Goal: Task Accomplishment & Management: Use online tool/utility

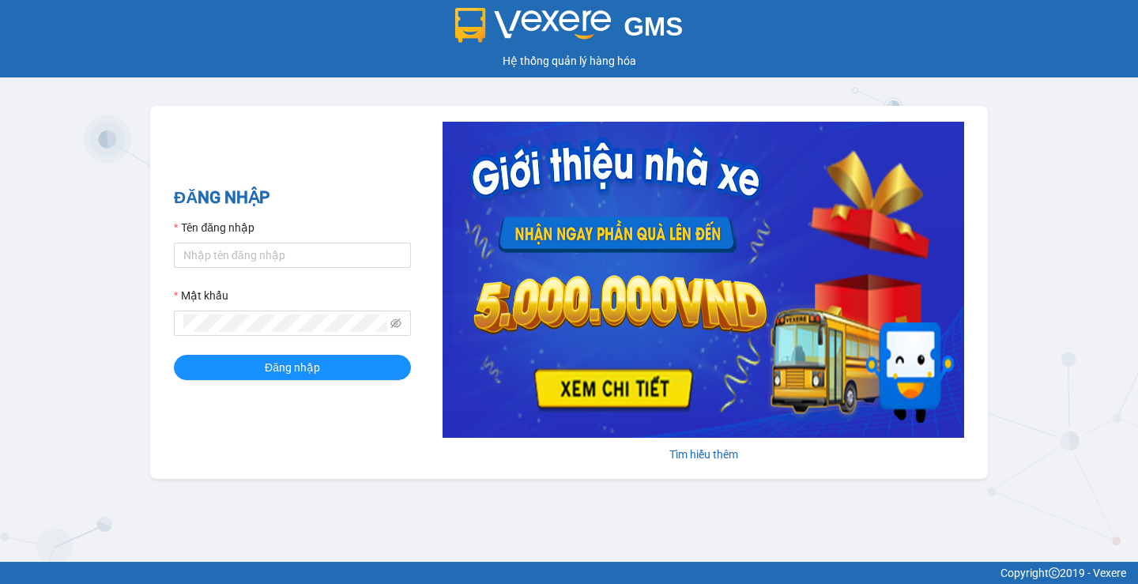
click at [256, 275] on form "Tên đăng nhập Mật khẩu Đăng nhập" at bounding box center [292, 299] width 237 height 161
click at [274, 253] on input "Tên đăng nhập" at bounding box center [292, 255] width 237 height 25
type input "huyenttn.petrobp"
click at [174, 355] on button "Đăng nhập" at bounding box center [292, 367] width 237 height 25
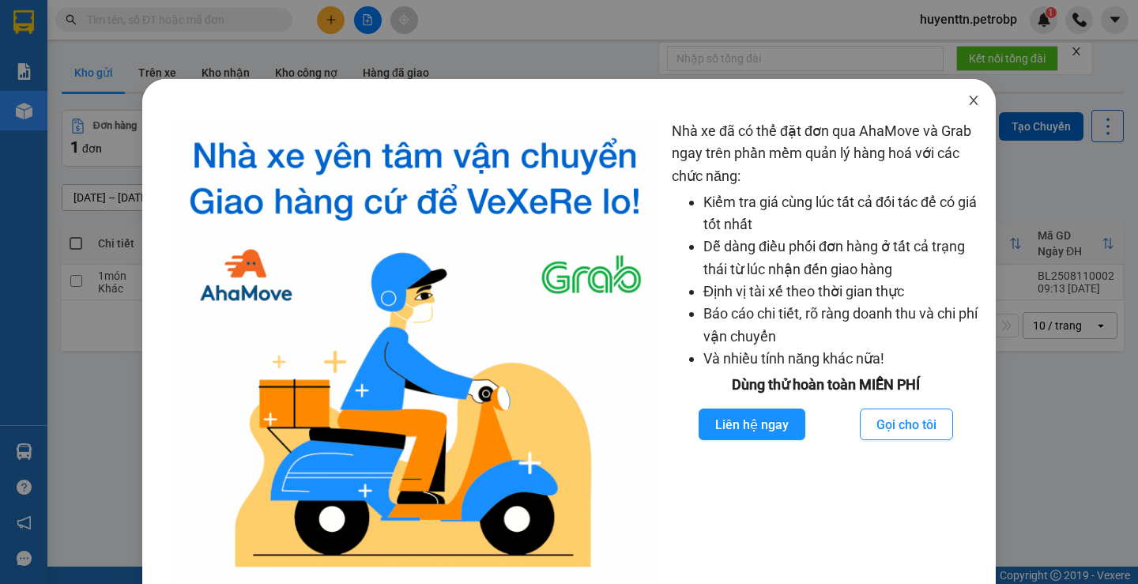
click at [965, 107] on span "Close" at bounding box center [973, 101] width 44 height 44
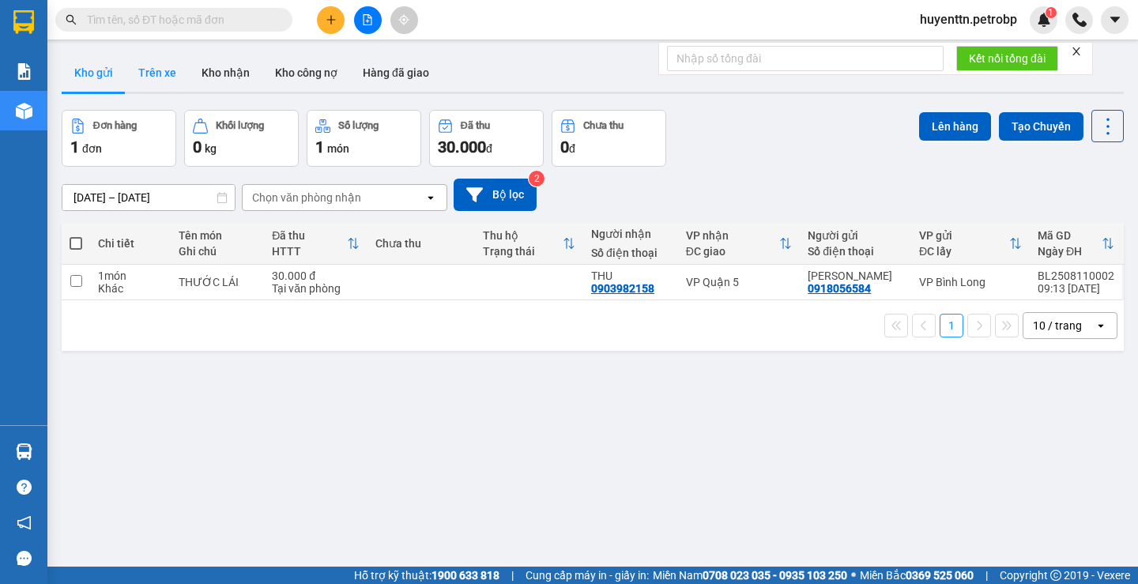
click at [157, 67] on button "Trên xe" at bounding box center [157, 73] width 63 height 38
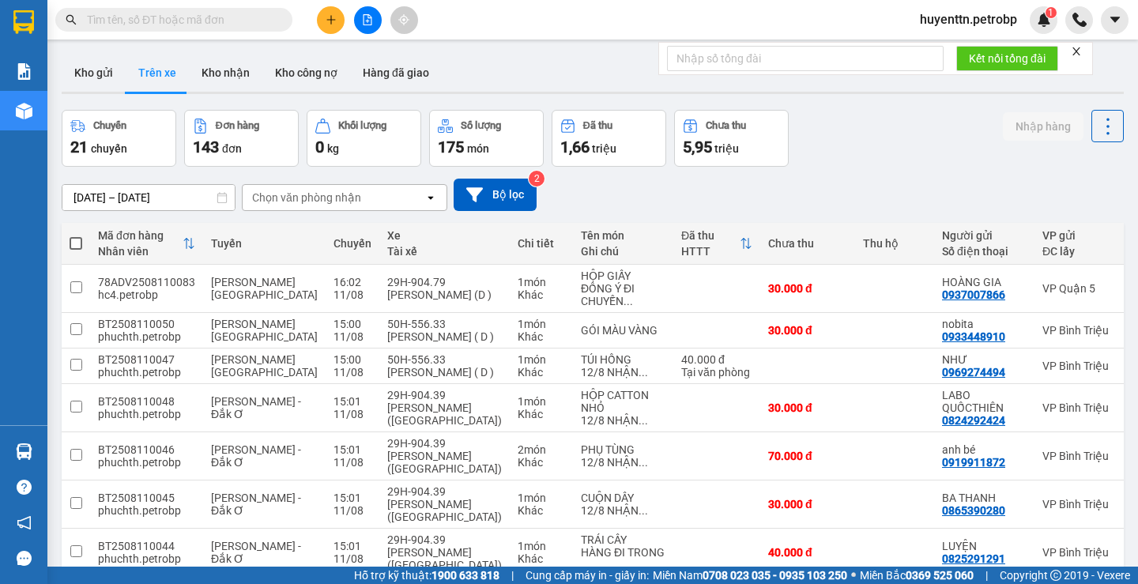
click at [83, 198] on input "[DATE] – [DATE]" at bounding box center [148, 197] width 172 height 25
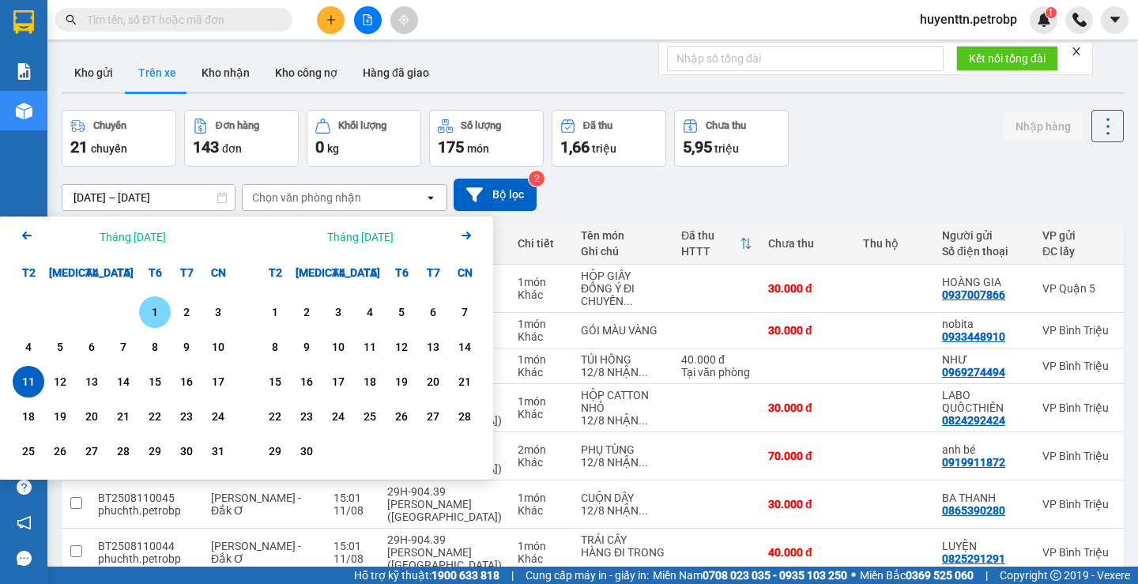
click at [153, 310] on div "1" at bounding box center [155, 312] width 22 height 19
click at [137, 190] on input "[DATE] – / /" at bounding box center [148, 197] width 172 height 25
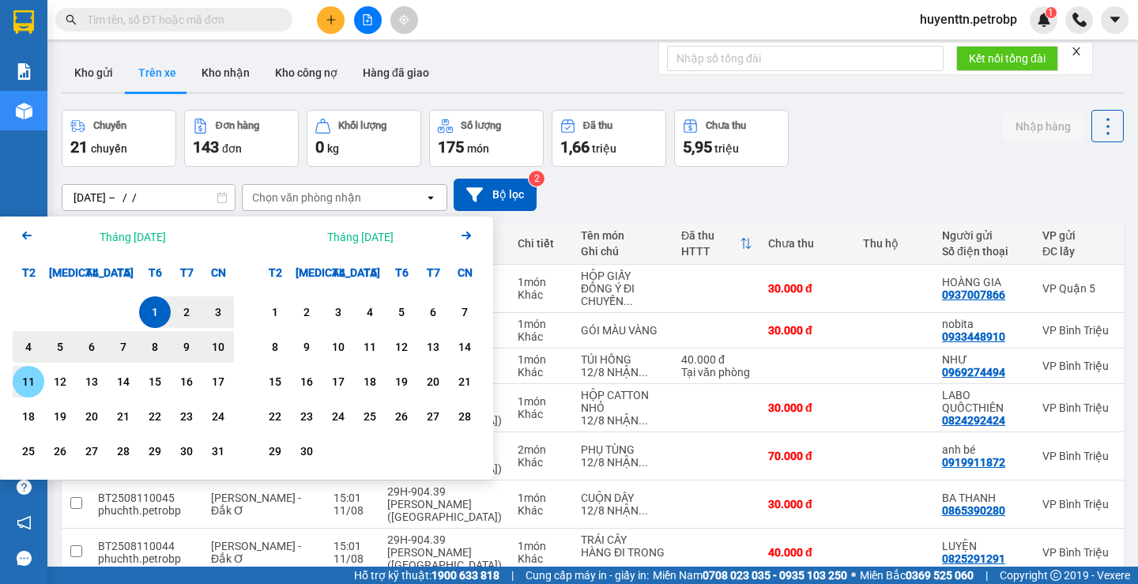
click at [40, 390] on div "11" at bounding box center [29, 382] width 32 height 32
type input "[DATE] – [DATE]"
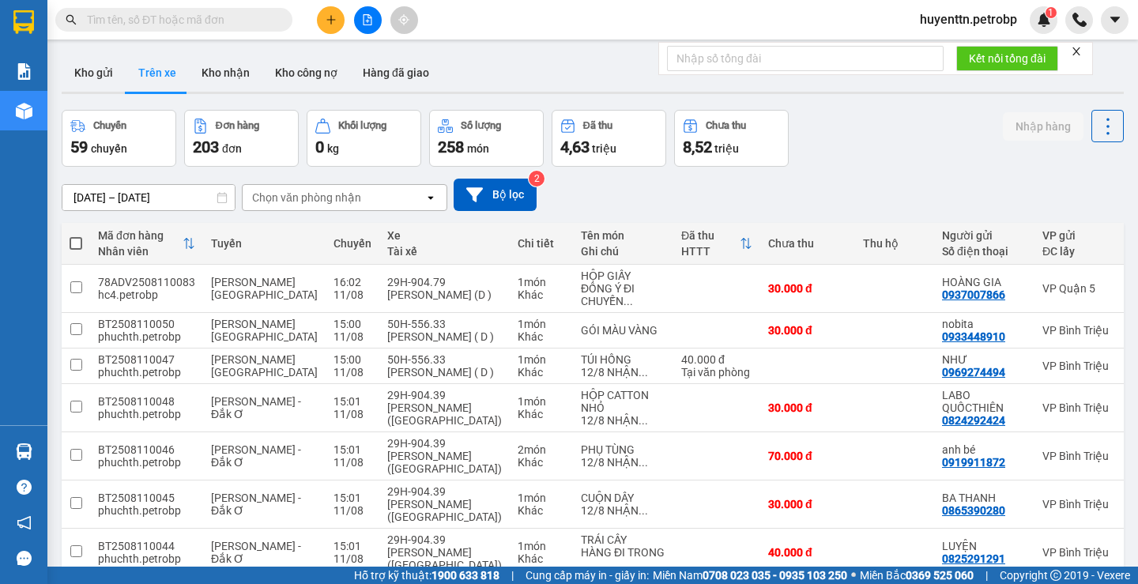
click at [301, 210] on div "Chọn văn phòng nhận open" at bounding box center [344, 197] width 205 height 27
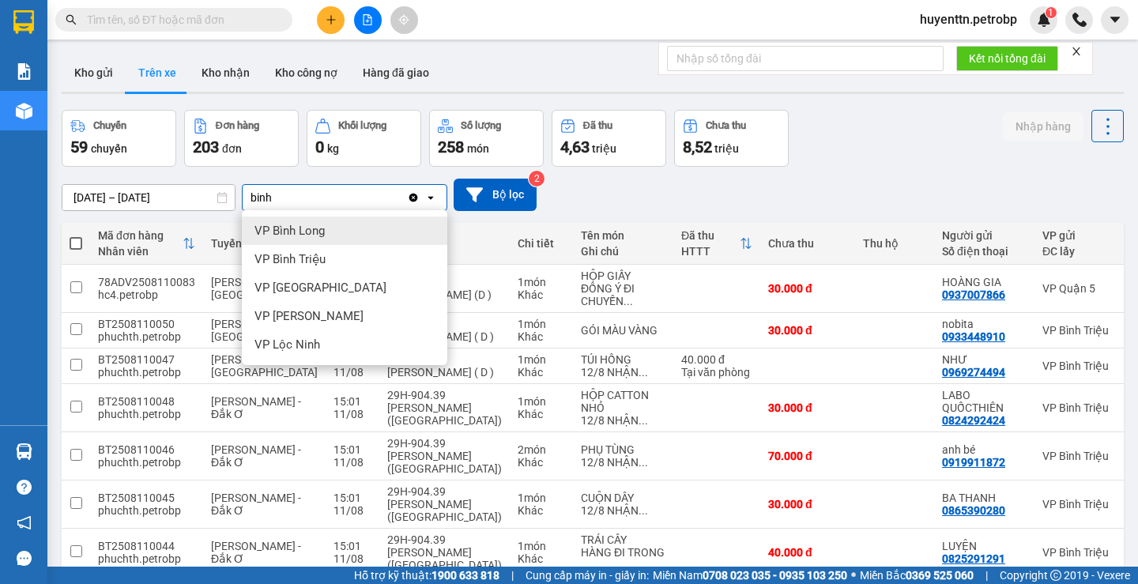
type input "binh"
click at [317, 239] on div "VP Bình Long" at bounding box center [344, 230] width 205 height 28
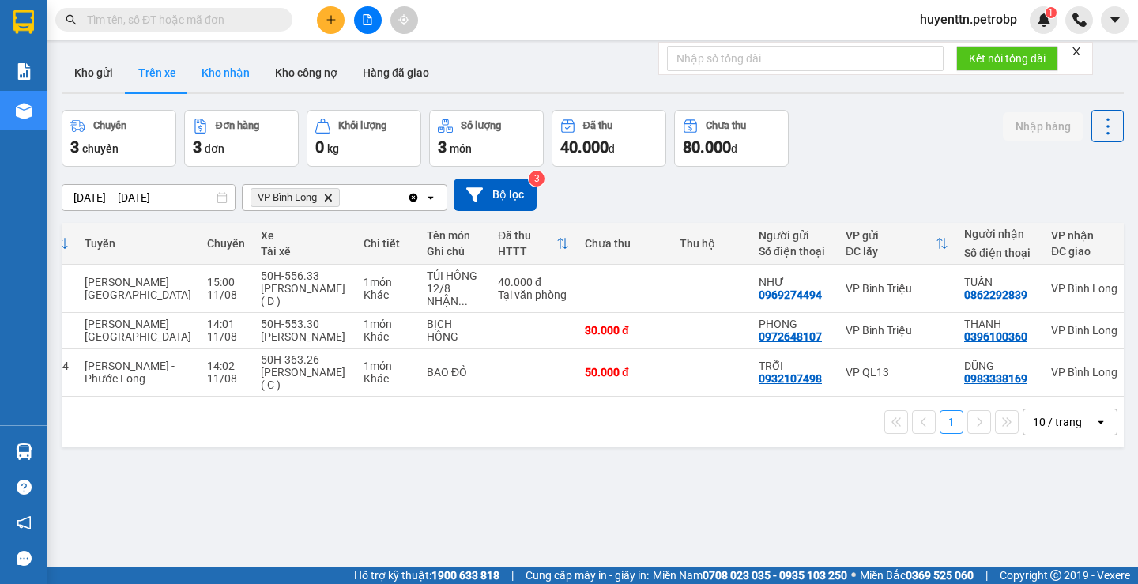
click at [238, 82] on button "Kho nhận" at bounding box center [225, 73] width 73 height 38
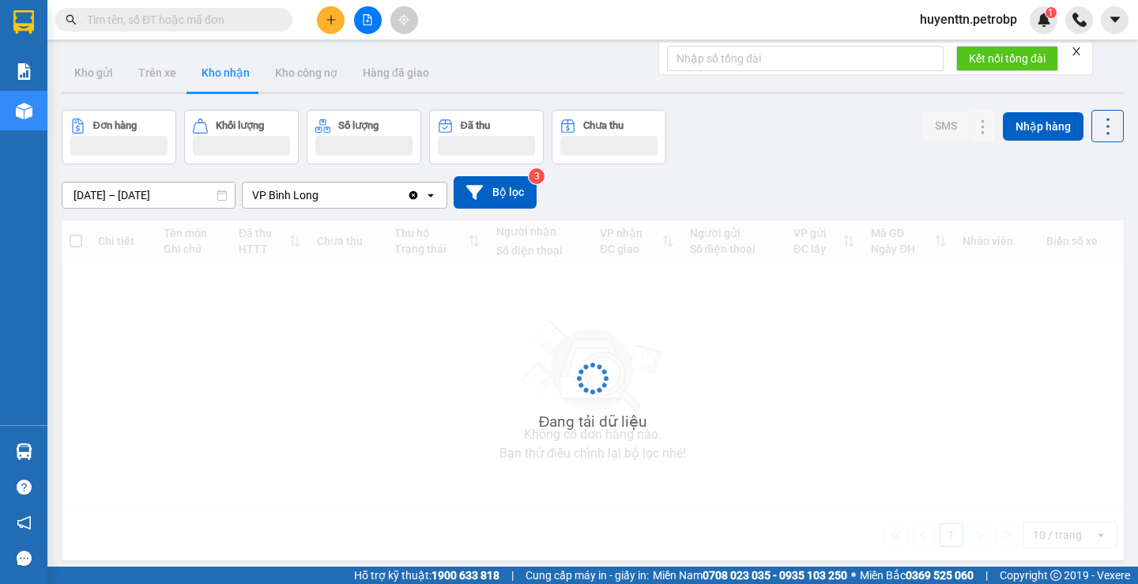
type input "[DATE] – [DATE]"
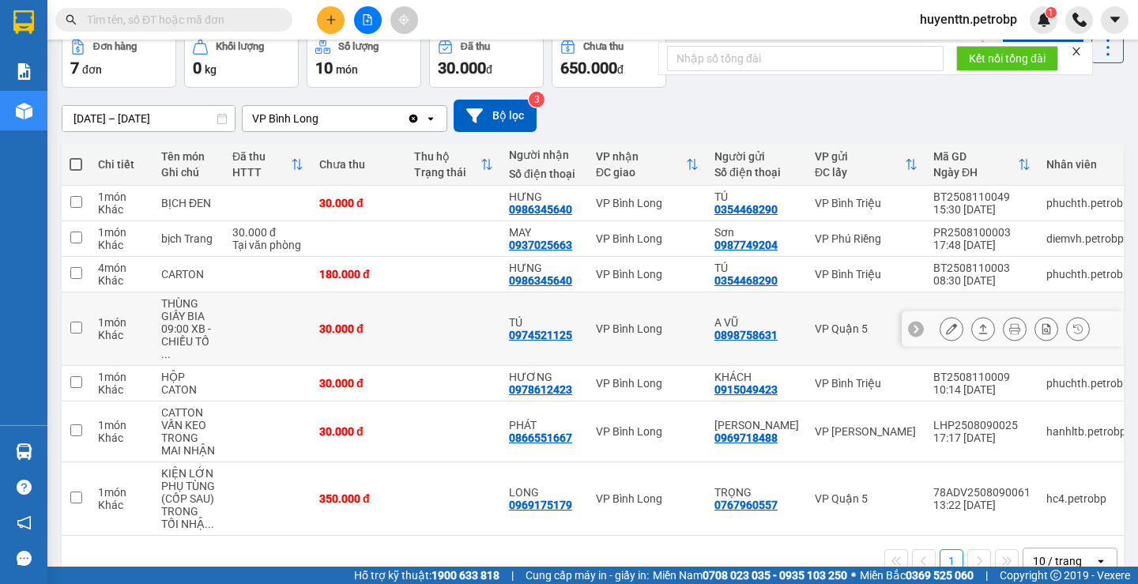
scroll to position [107, 0]
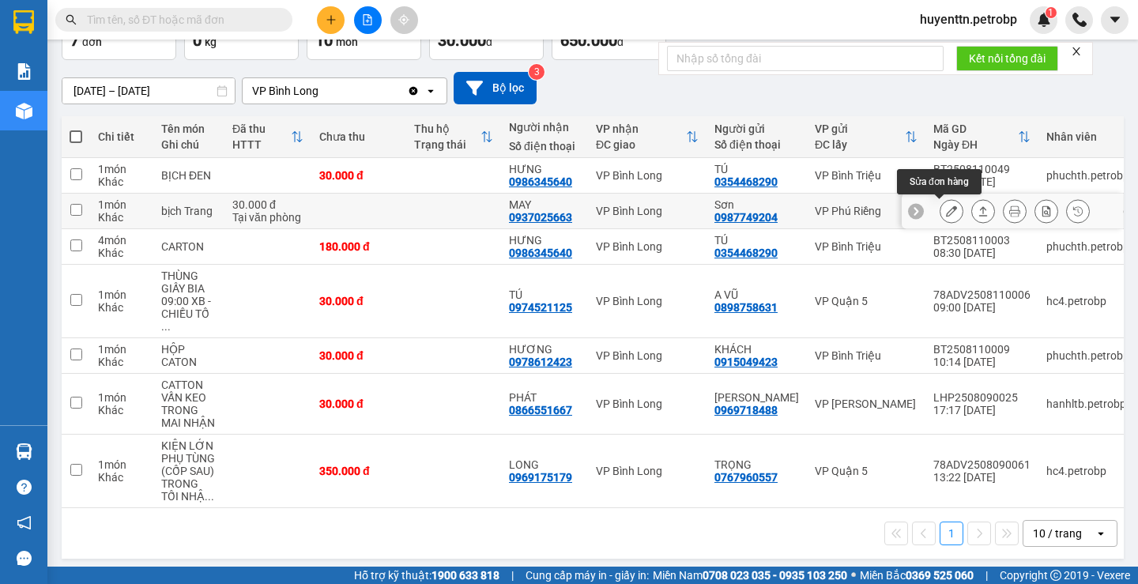
click at [946, 214] on icon at bounding box center [951, 210] width 11 height 11
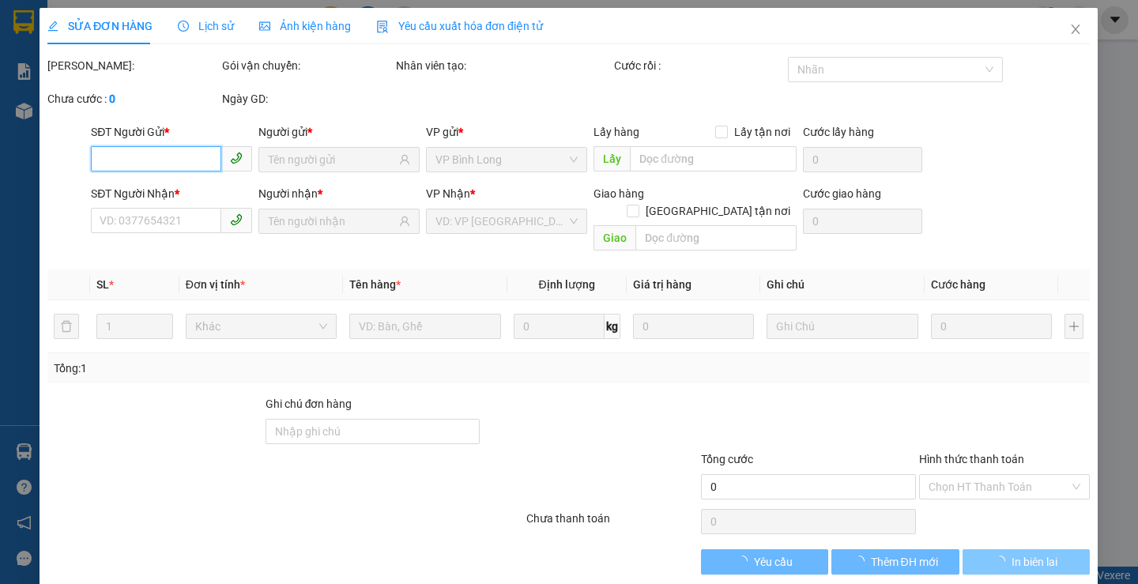
type input "0987749204"
type input "Sơn"
type input "0937025663"
type input "MAY"
type input "30.000"
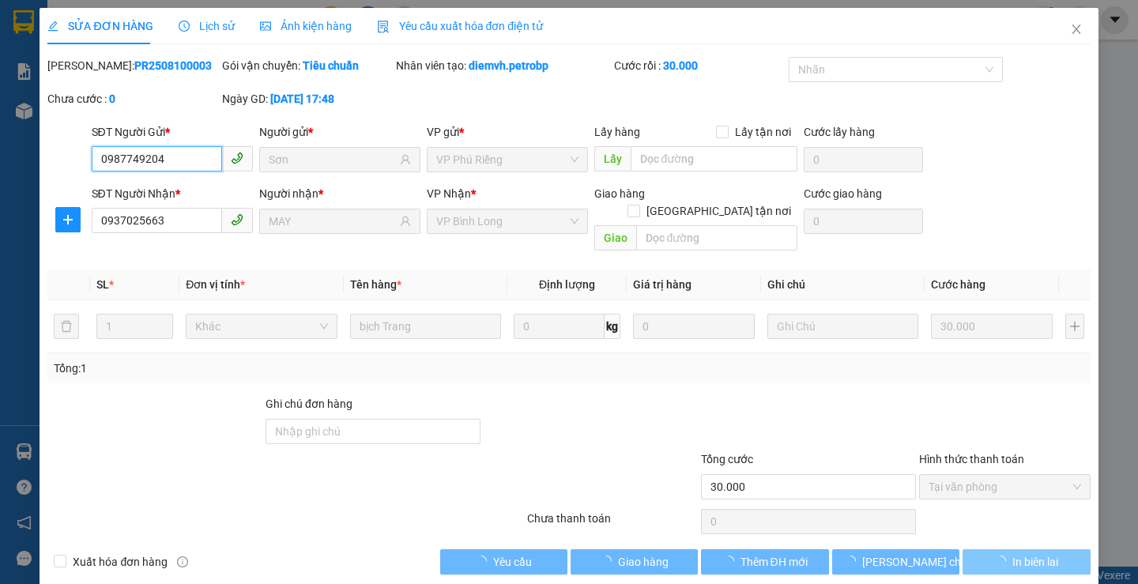
click at [977, 475] on span "Tại văn phòng" at bounding box center [1004, 487] width 152 height 24
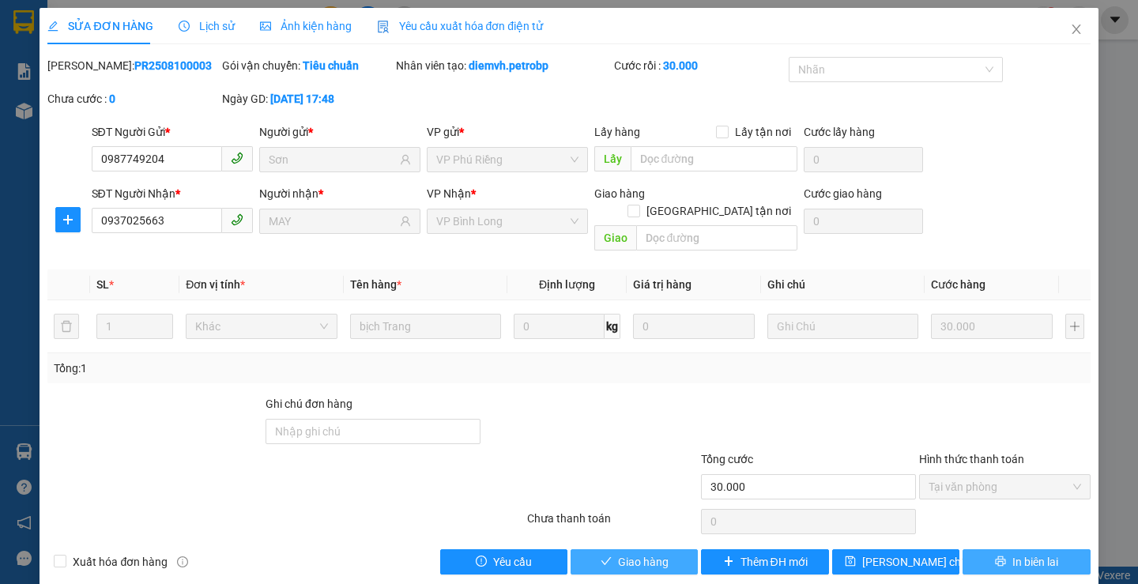
click at [667, 549] on button "Giao hàng" at bounding box center [633, 561] width 127 height 25
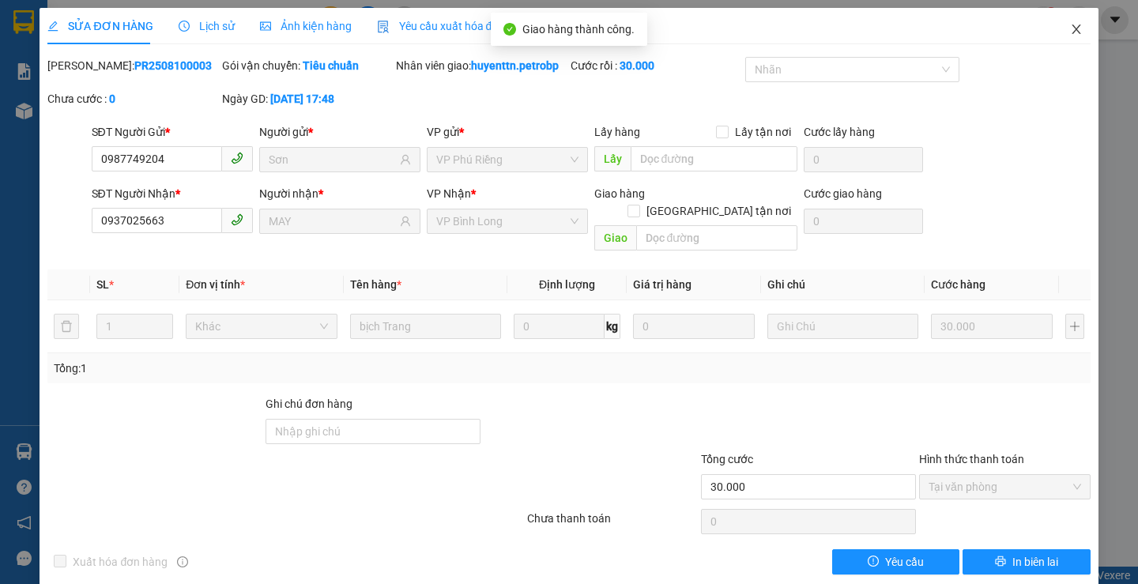
click at [1070, 29] on icon "close" at bounding box center [1076, 29] width 13 height 13
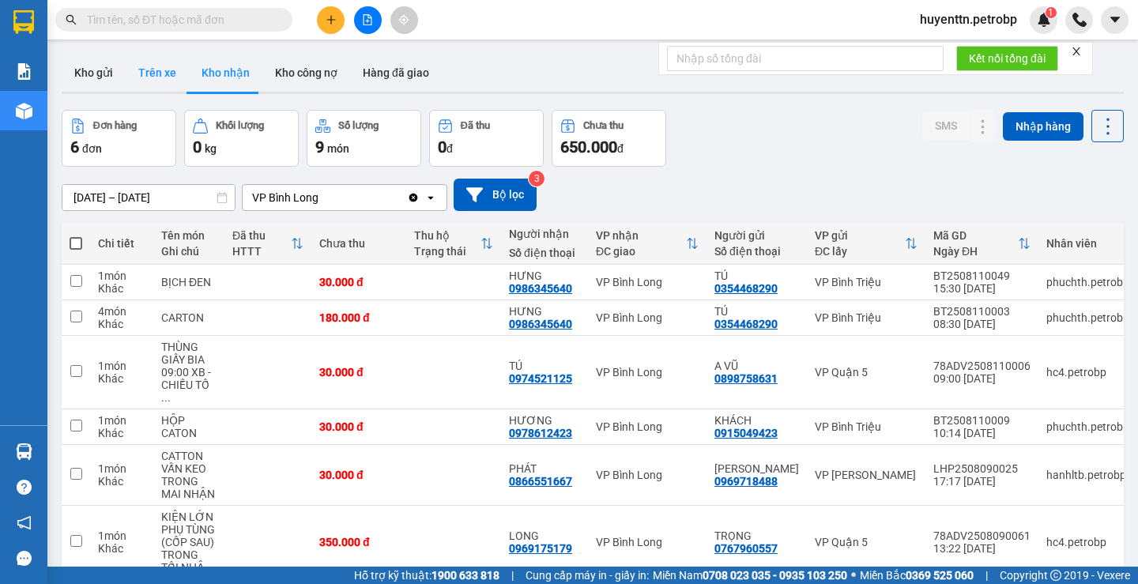
click at [173, 74] on button "Trên xe" at bounding box center [157, 73] width 63 height 38
type input "[DATE] – [DATE]"
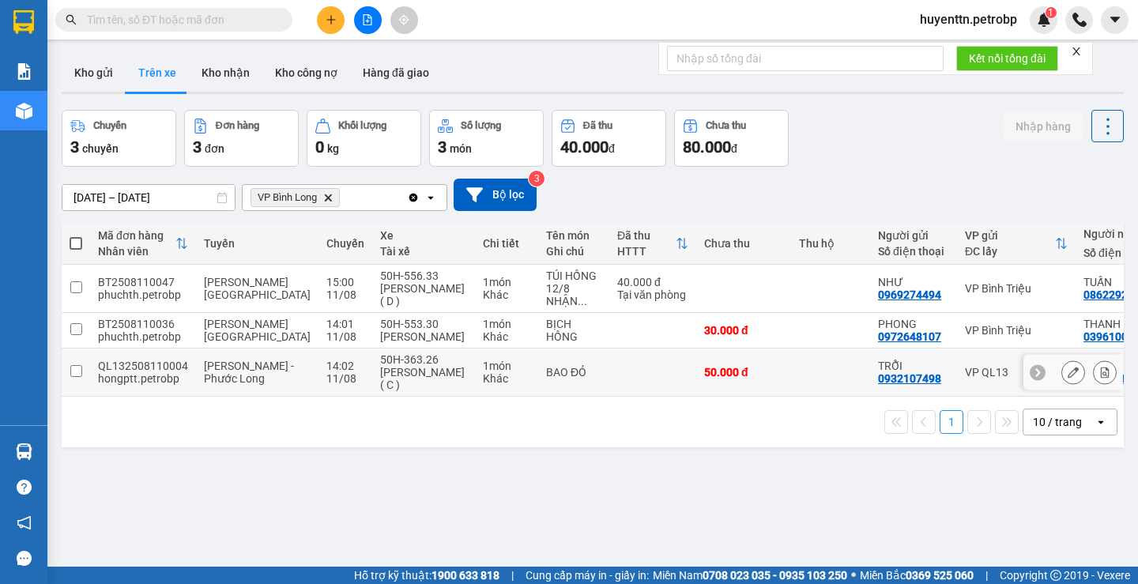
click at [126, 54] on button "Trên xe" at bounding box center [157, 73] width 63 height 38
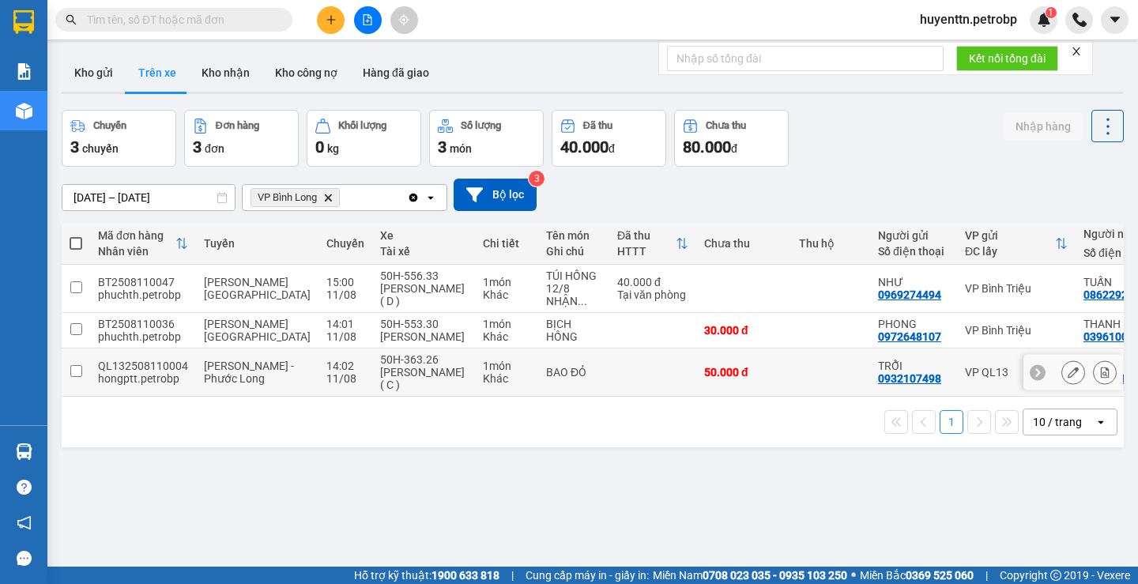
click at [126, 54] on button "Trên xe" at bounding box center [157, 73] width 63 height 38
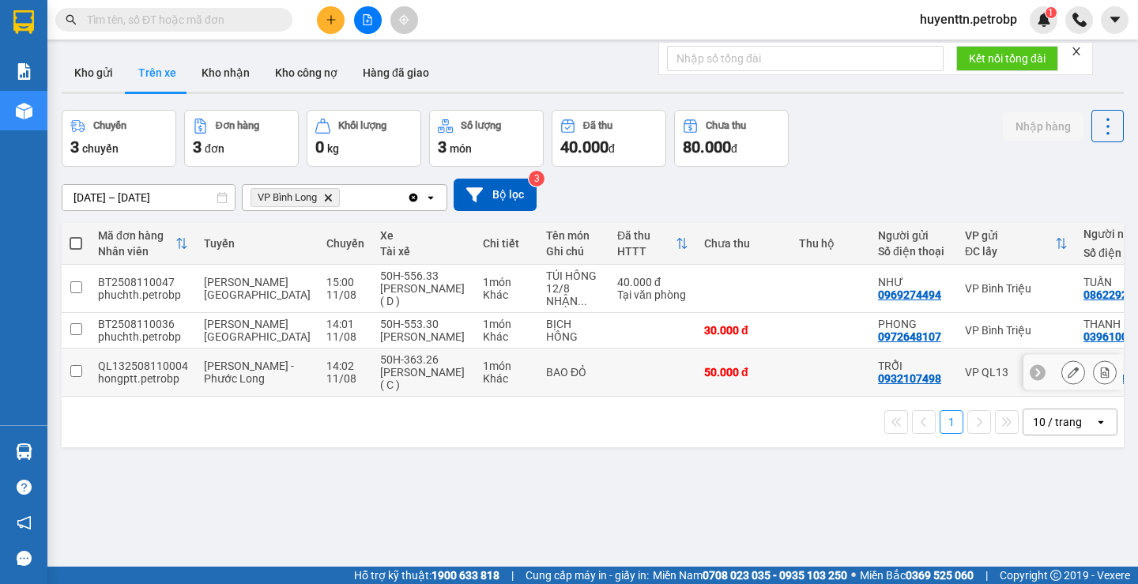
click at [126, 54] on button "Trên xe" at bounding box center [157, 73] width 63 height 38
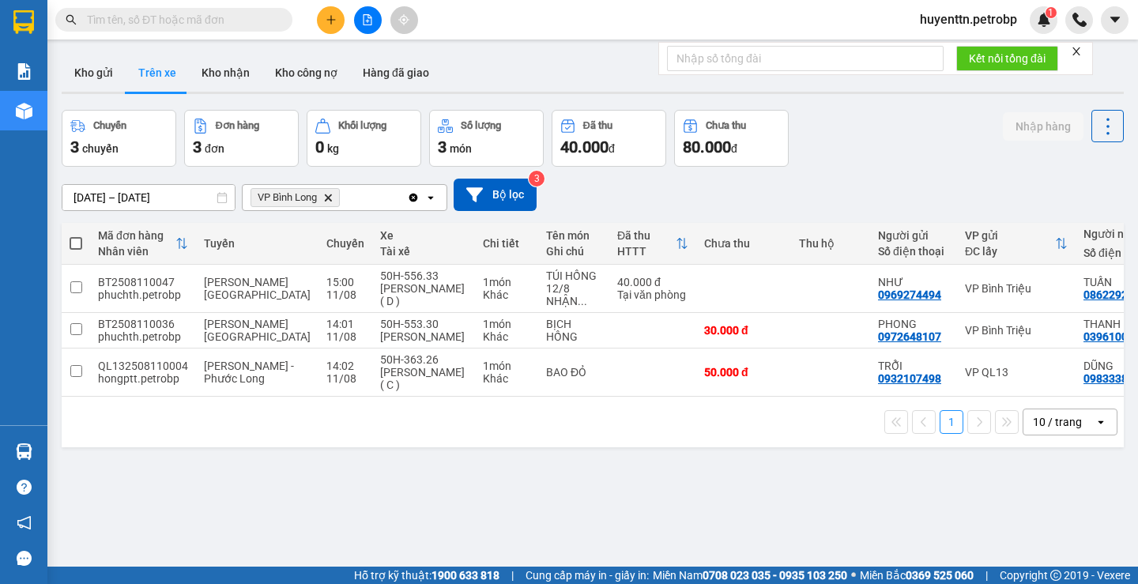
scroll to position [0, 179]
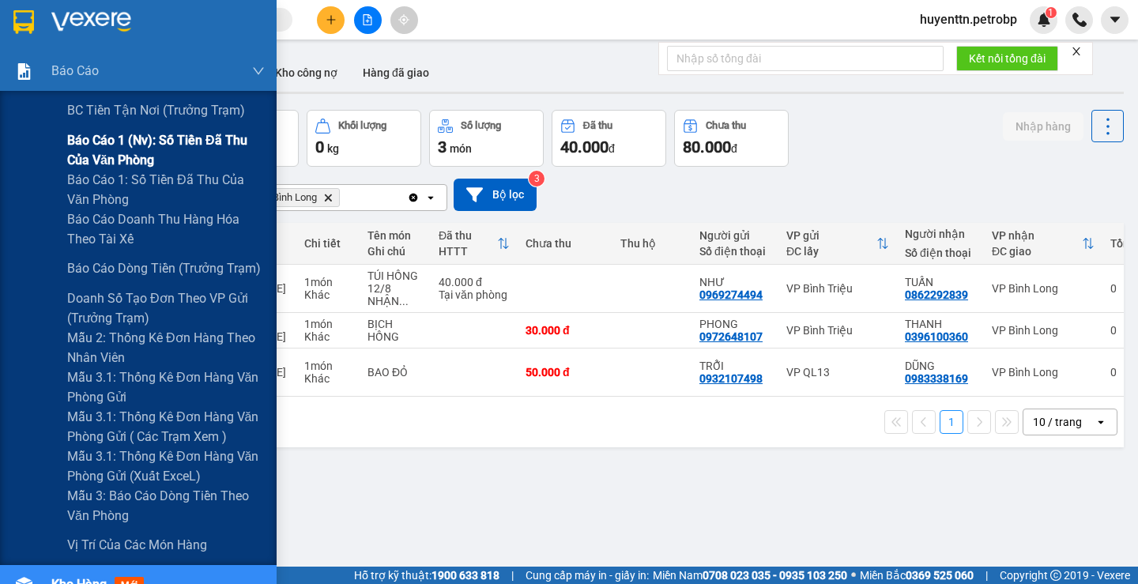
click at [89, 149] on span "Báo cáo 1 (nv): Số tiền đã thu của văn phòng" at bounding box center [166, 150] width 198 height 40
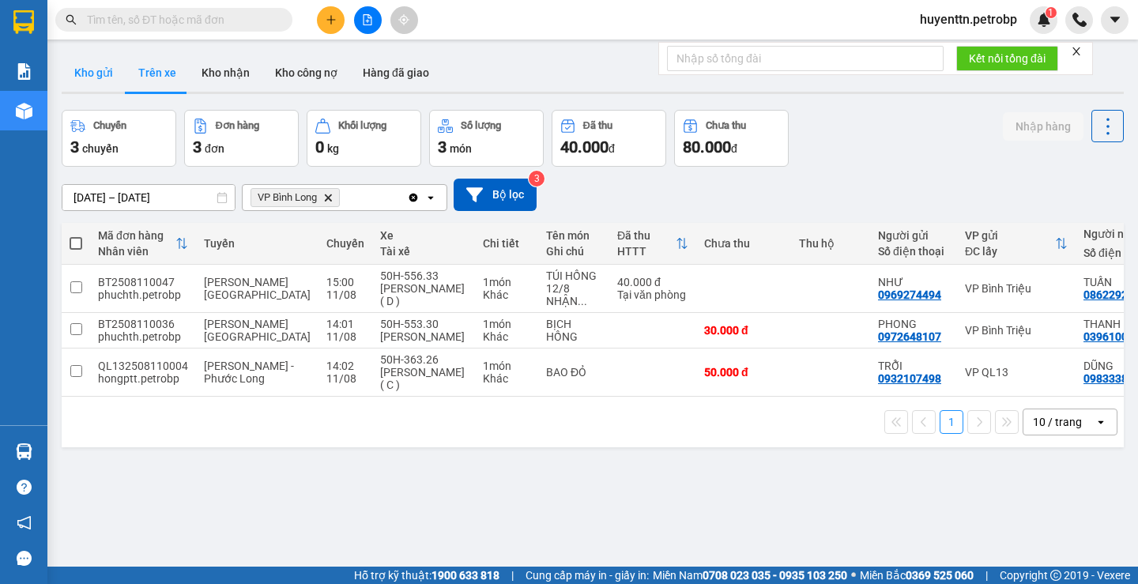
click at [97, 80] on button "Kho gửi" at bounding box center [94, 73] width 64 height 38
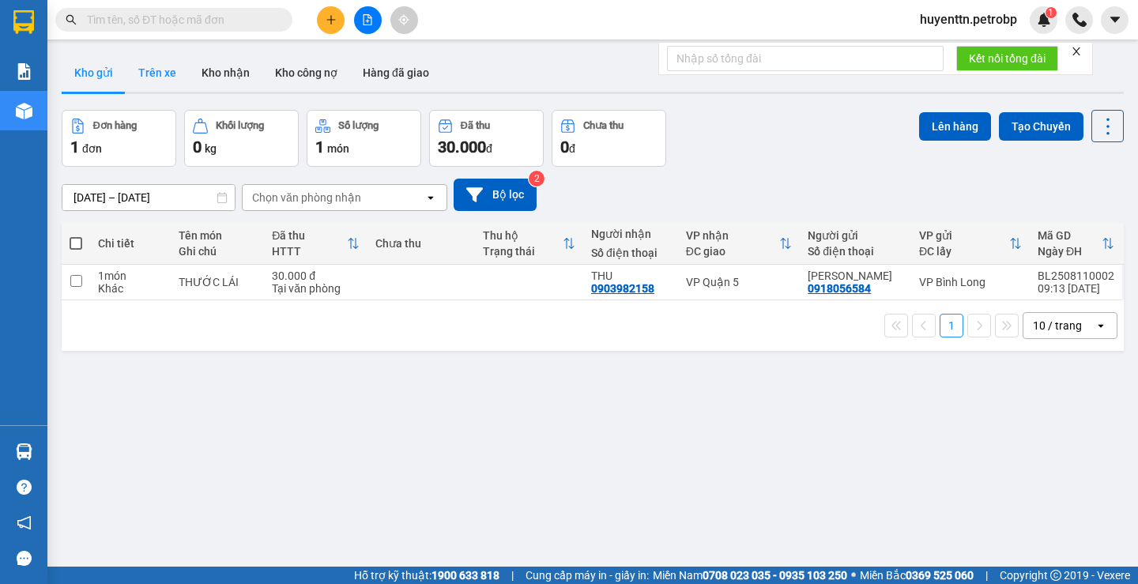
click at [136, 78] on button "Trên xe" at bounding box center [157, 73] width 63 height 38
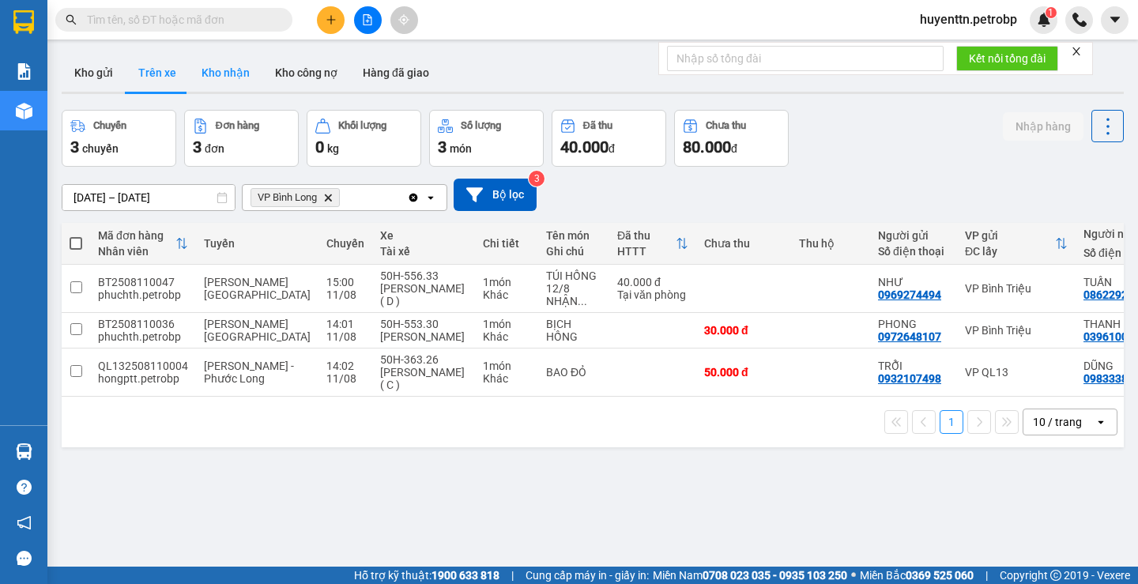
click at [228, 85] on button "Kho nhận" at bounding box center [225, 73] width 73 height 38
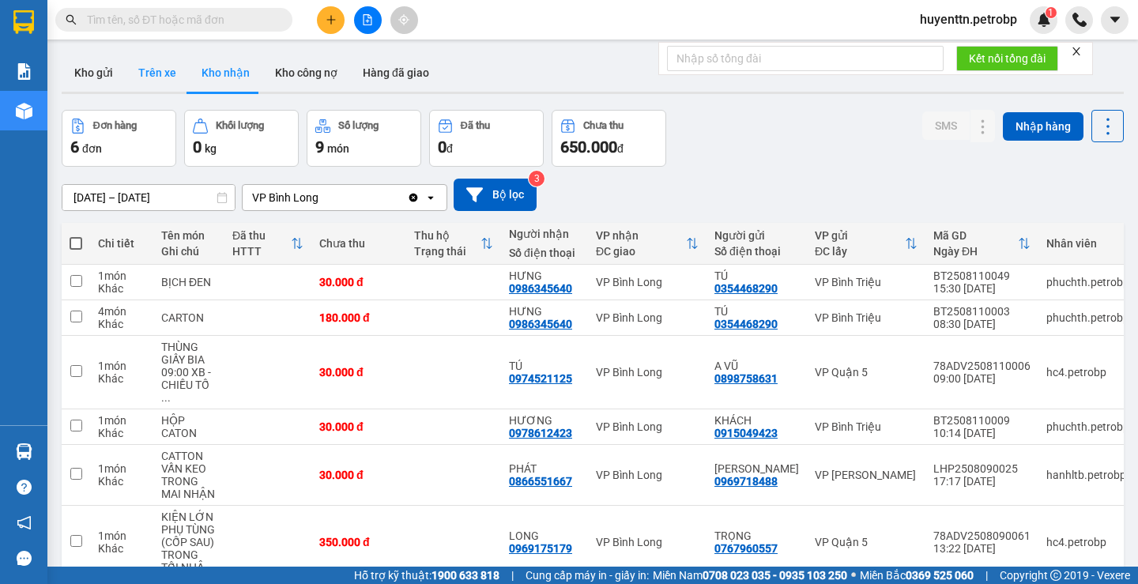
click at [156, 74] on button "Trên xe" at bounding box center [157, 73] width 63 height 38
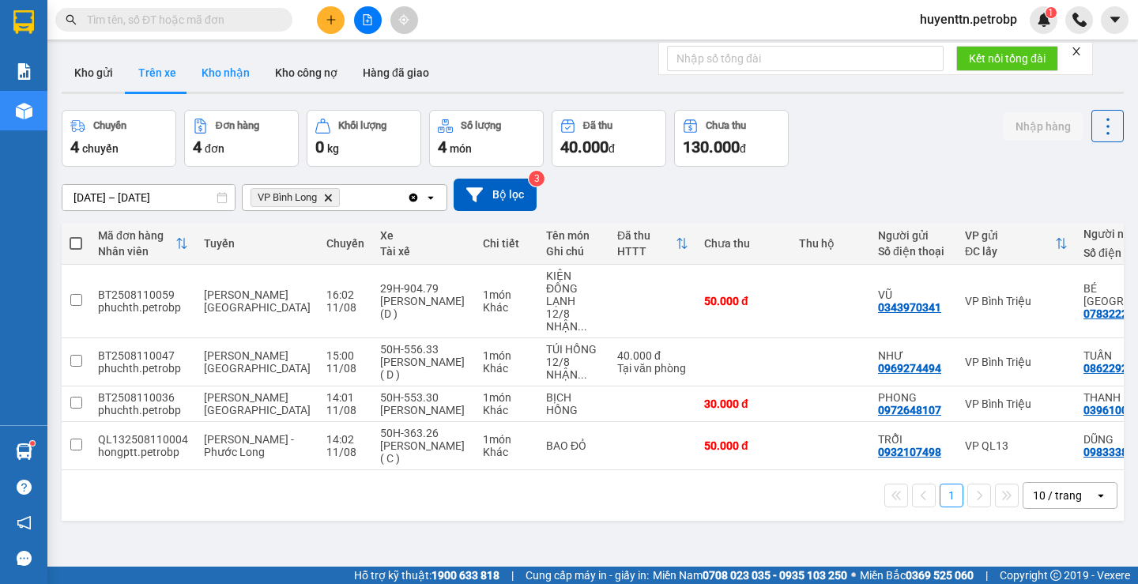
click at [223, 77] on button "Kho nhận" at bounding box center [225, 73] width 73 height 38
type input "[DATE] – [DATE]"
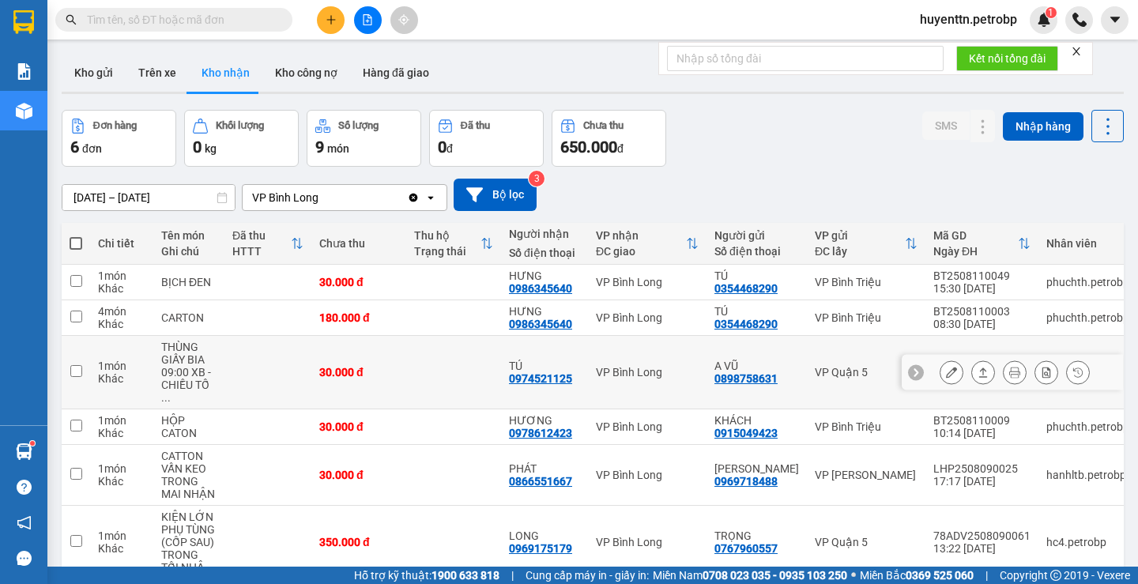
scroll to position [73, 0]
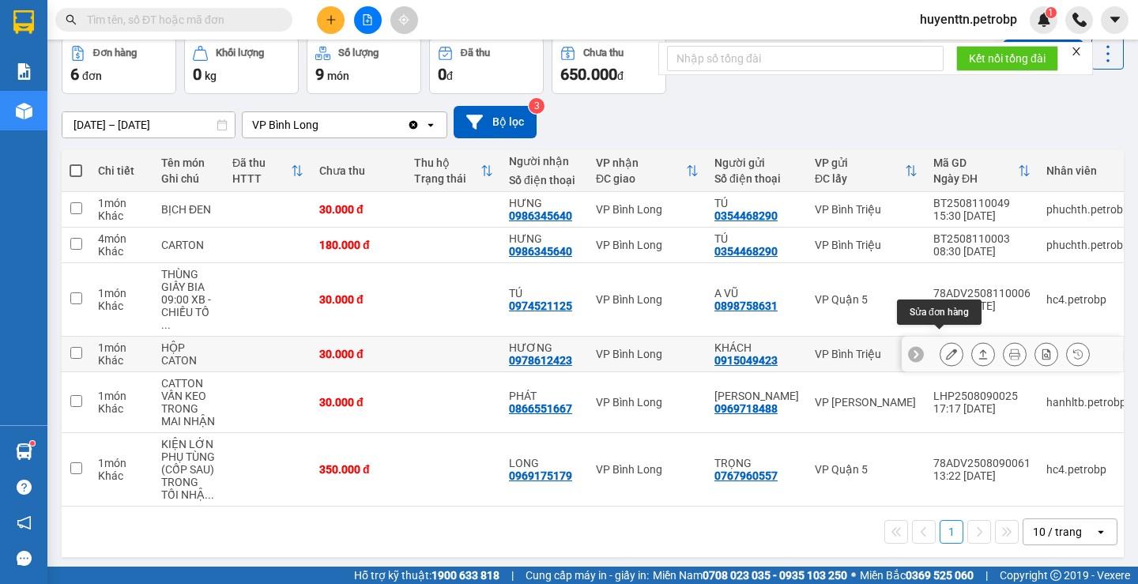
click at [940, 344] on button at bounding box center [951, 355] width 22 height 28
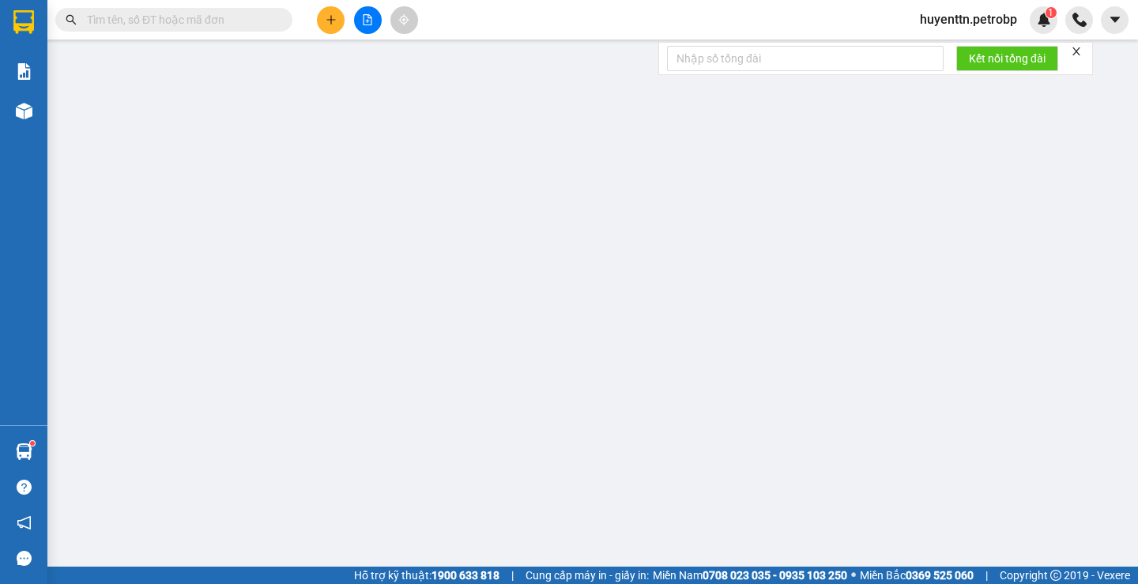
type input "0915049423"
type input "KHÁCH"
type input "0978612423"
type input "HƯƠNG"
type input "30.000"
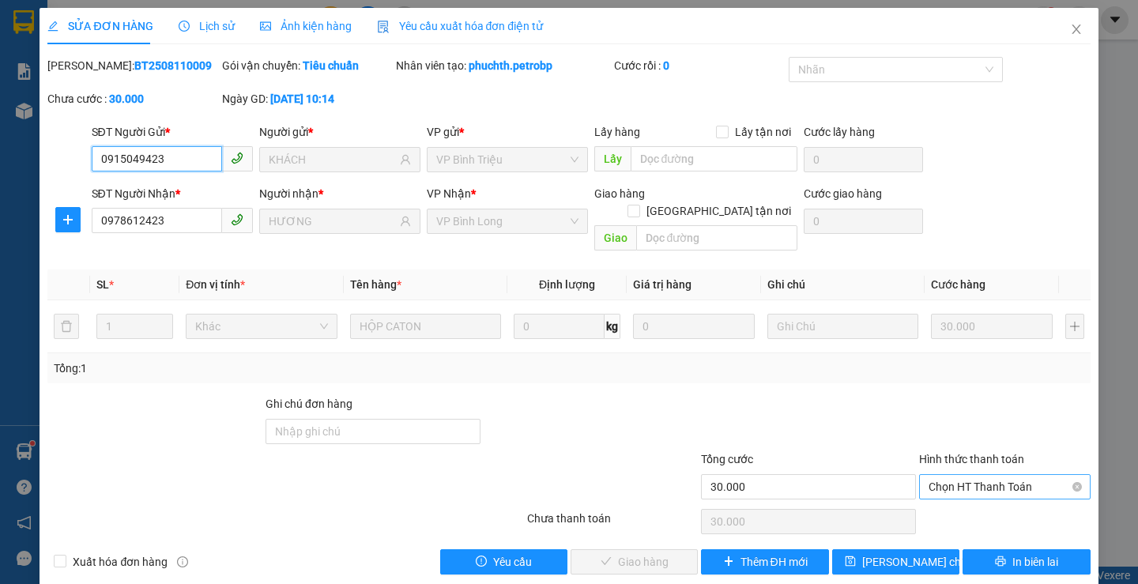
click at [995, 475] on span "Chọn HT Thanh Toán" at bounding box center [1004, 487] width 152 height 24
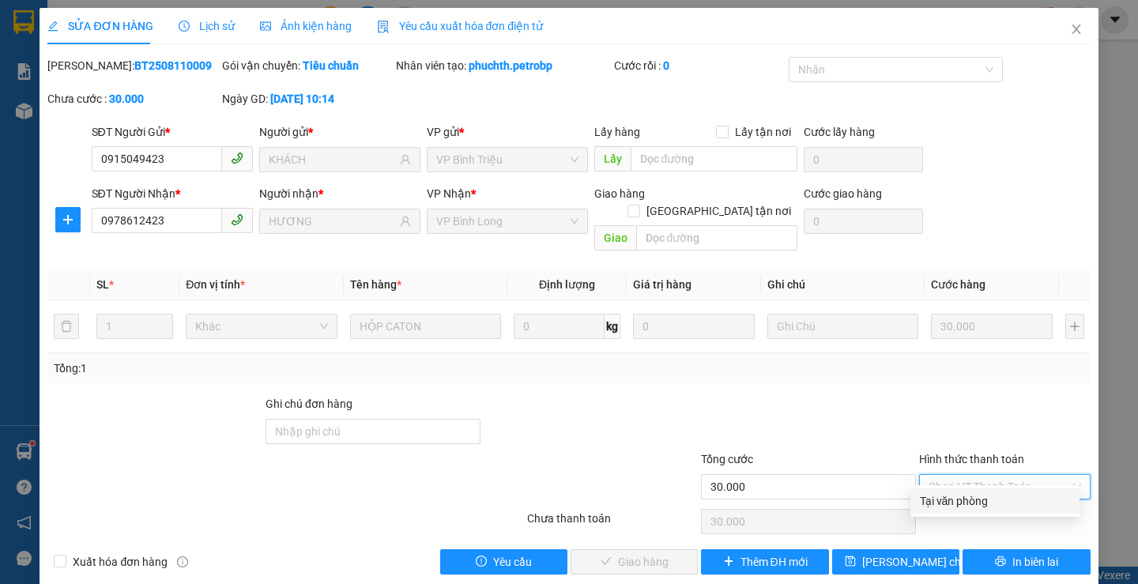
click at [982, 498] on div "Tại văn phòng" at bounding box center [995, 500] width 150 height 17
type input "0"
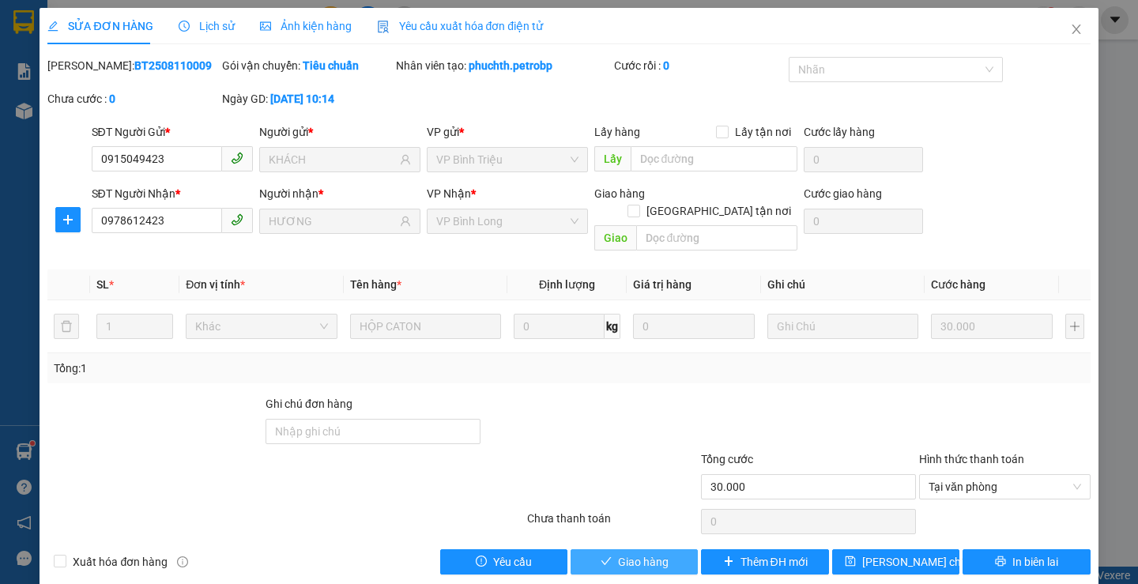
click at [654, 553] on span "Giao hàng" at bounding box center [643, 561] width 51 height 17
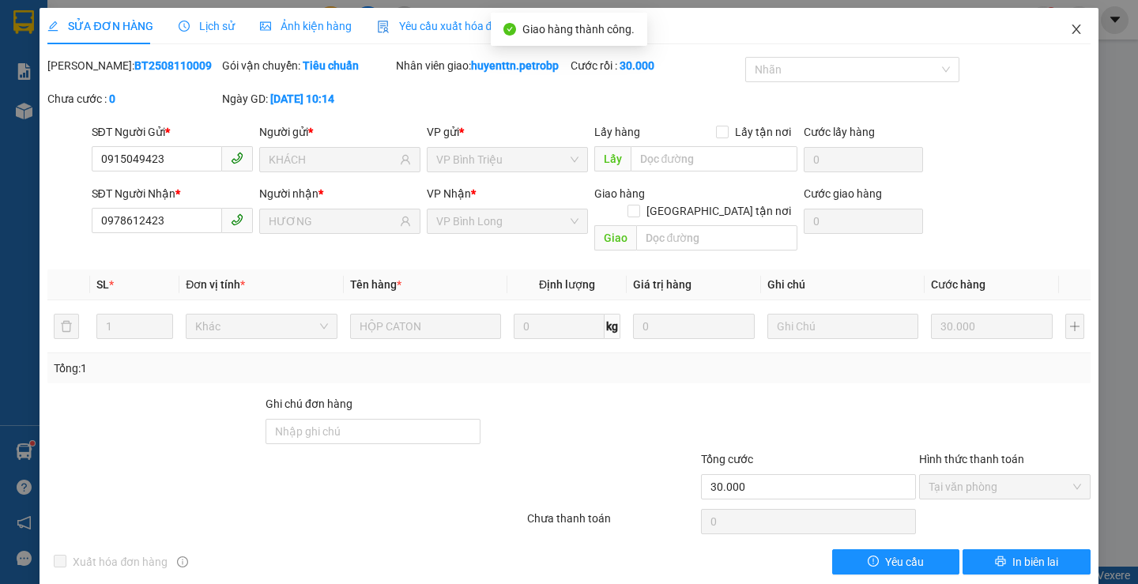
click at [1057, 36] on span "Close" at bounding box center [1076, 30] width 44 height 44
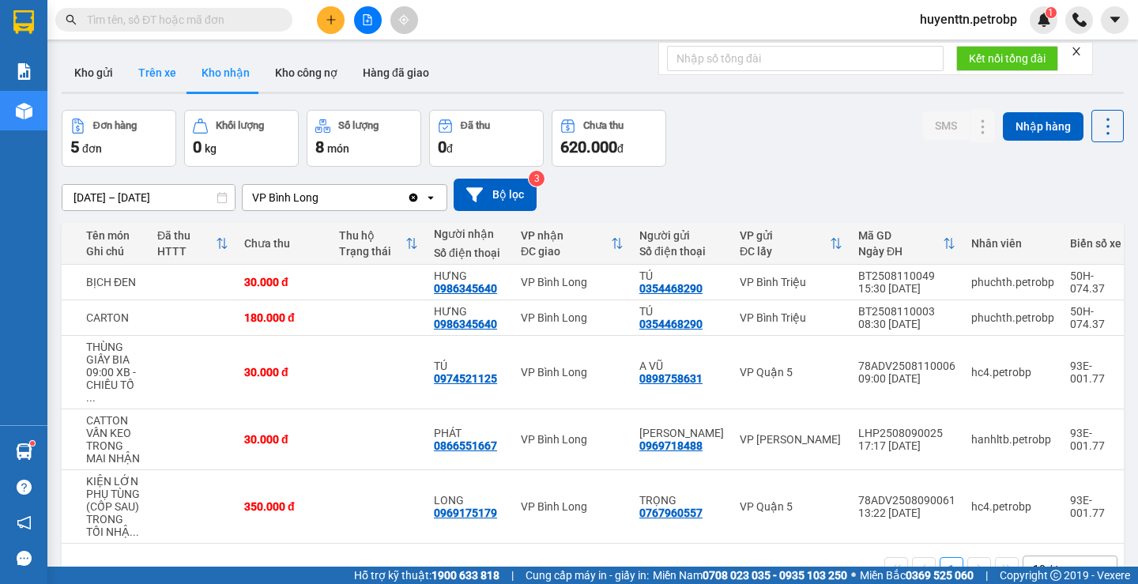
click at [160, 68] on button "Trên xe" at bounding box center [157, 73] width 63 height 38
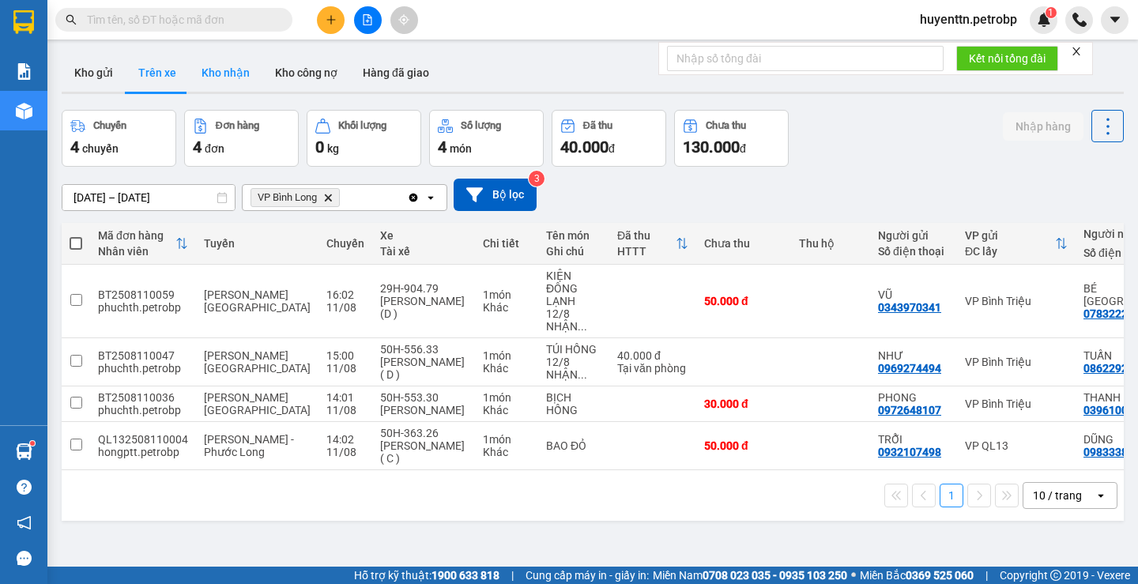
click at [218, 84] on button "Kho nhận" at bounding box center [225, 73] width 73 height 38
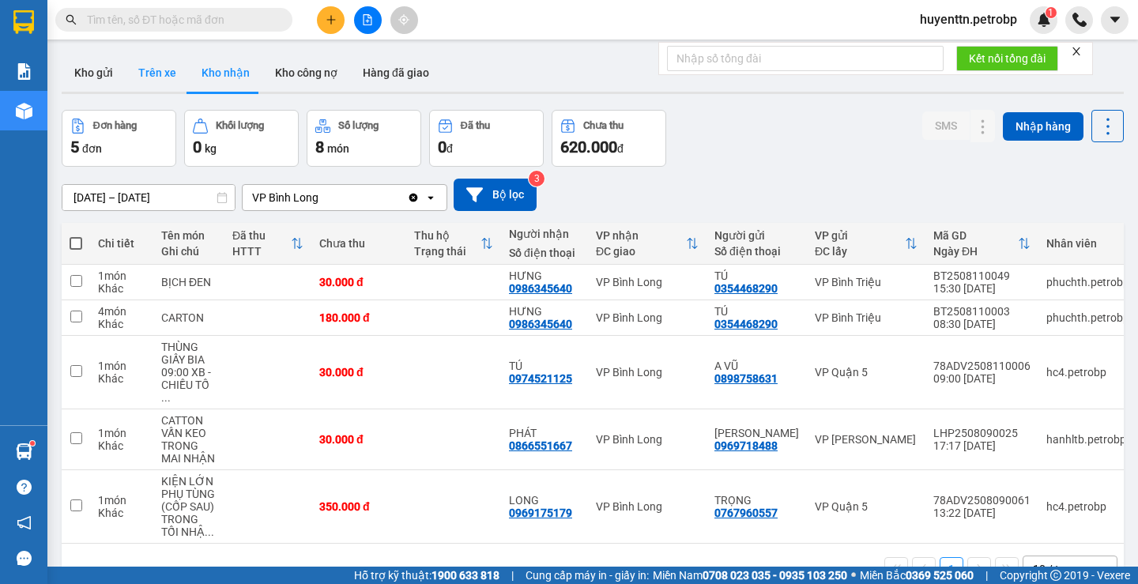
click at [157, 75] on button "Trên xe" at bounding box center [157, 73] width 63 height 38
type input "[DATE] – [DATE]"
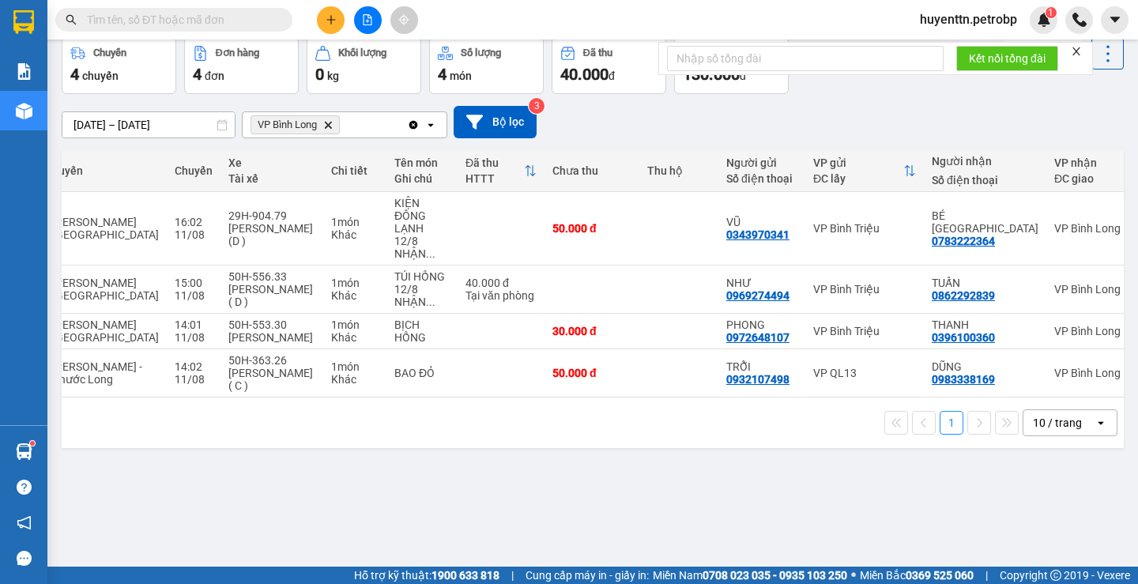
scroll to position [0, 152]
click at [1101, 329] on icon at bounding box center [1105, 330] width 9 height 11
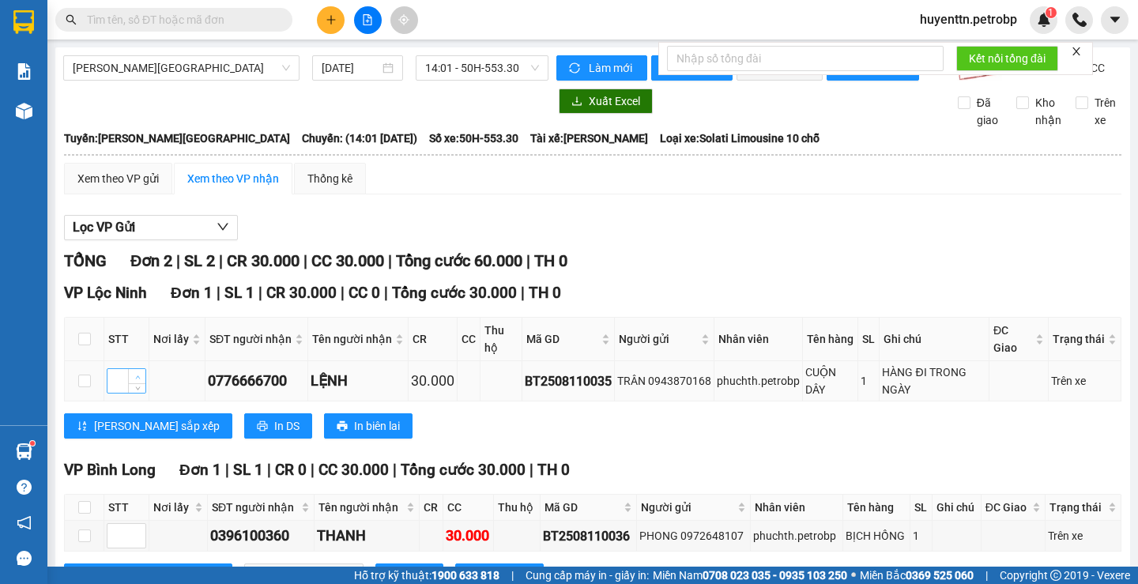
scroll to position [80, 0]
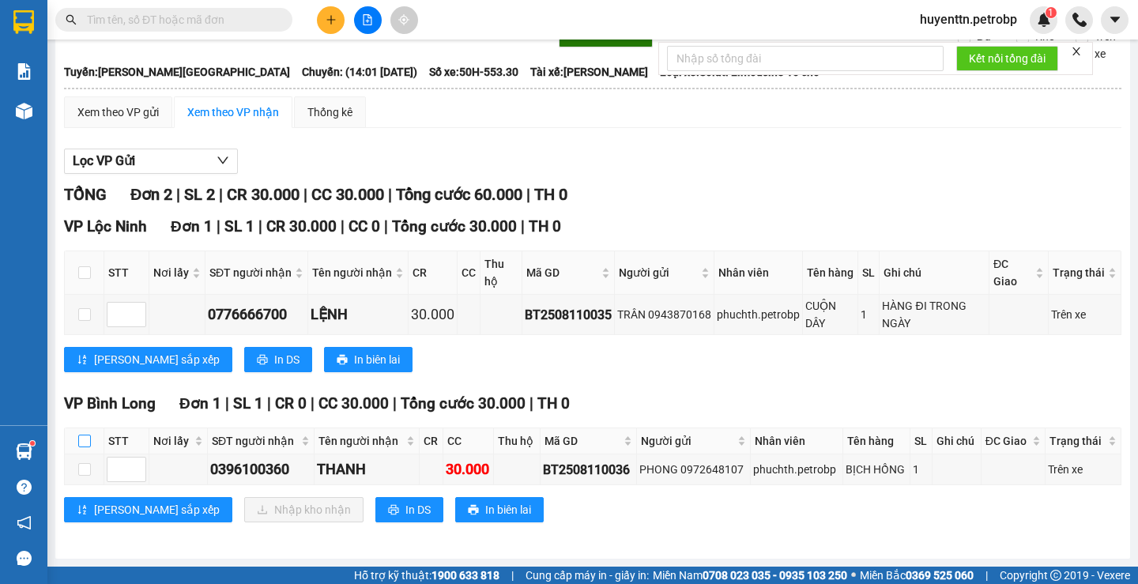
click at [81, 445] on input "checkbox" at bounding box center [84, 441] width 13 height 13
checkbox input "true"
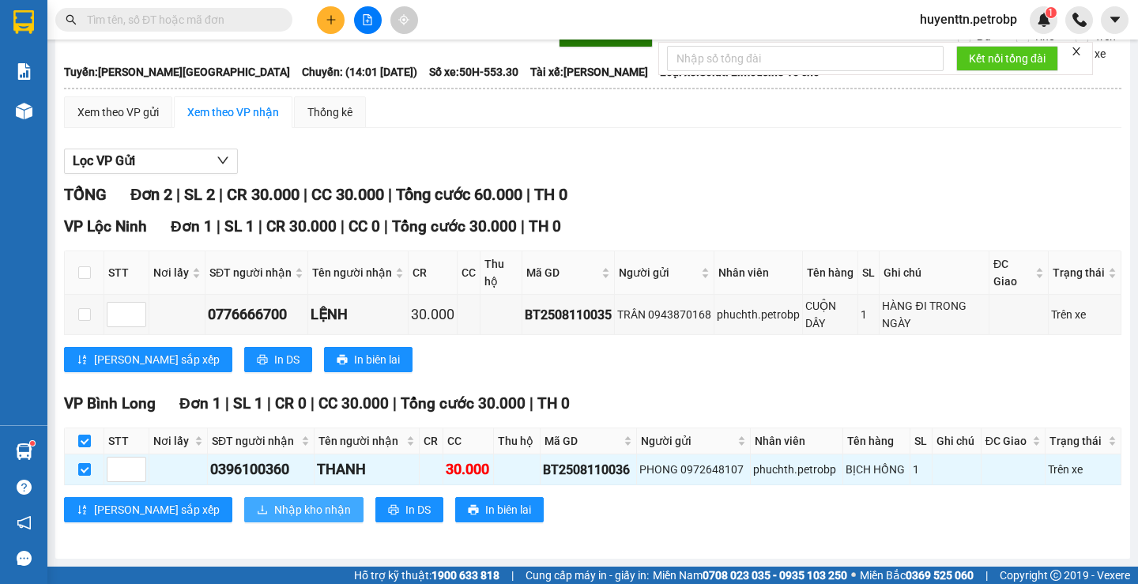
click at [274, 504] on span "Nhập kho nhận" at bounding box center [312, 509] width 77 height 17
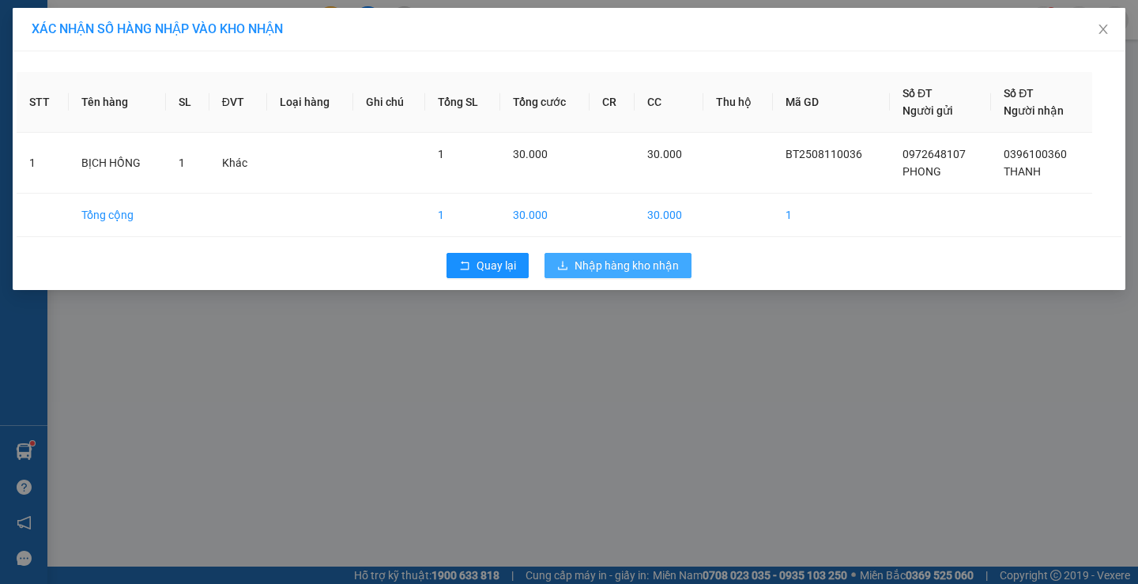
click at [666, 267] on span "Nhập hàng kho nhận" at bounding box center [626, 265] width 104 height 17
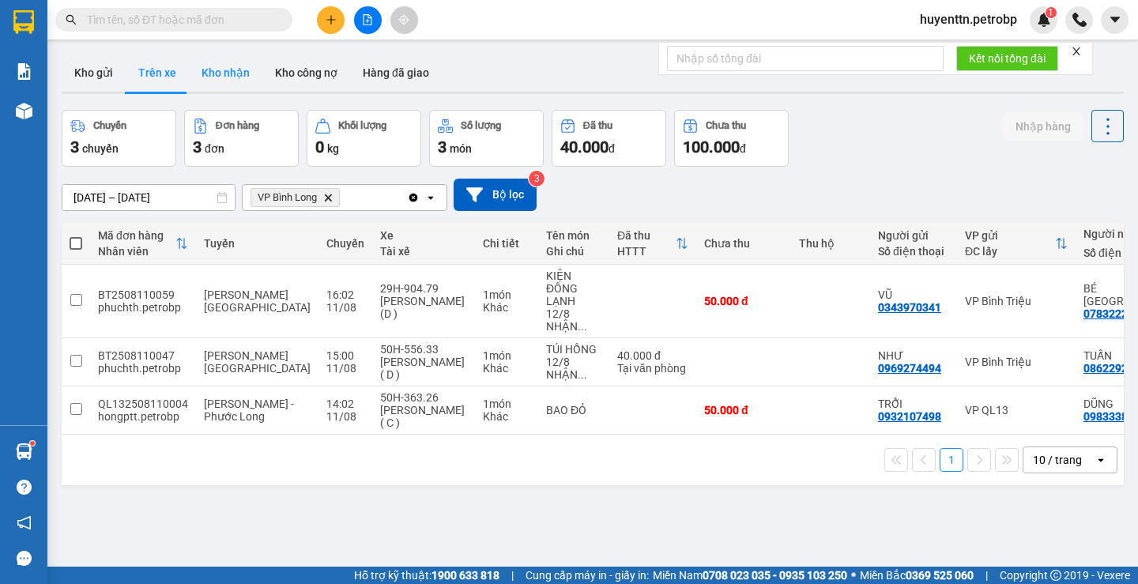
click at [221, 67] on button "Kho nhận" at bounding box center [225, 73] width 73 height 38
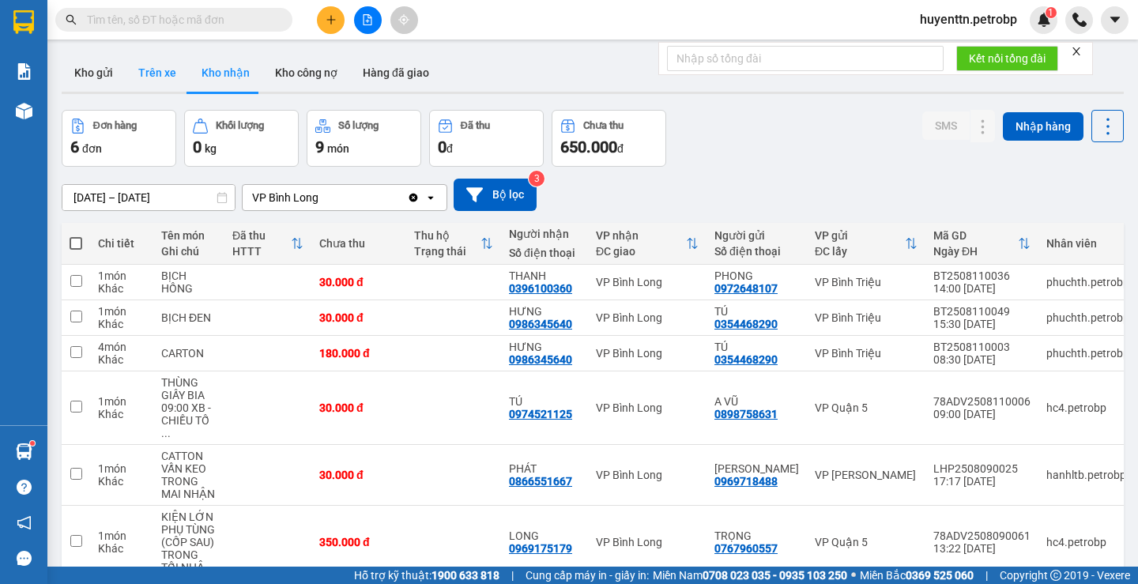
click at [155, 85] on button "Trên xe" at bounding box center [157, 73] width 63 height 38
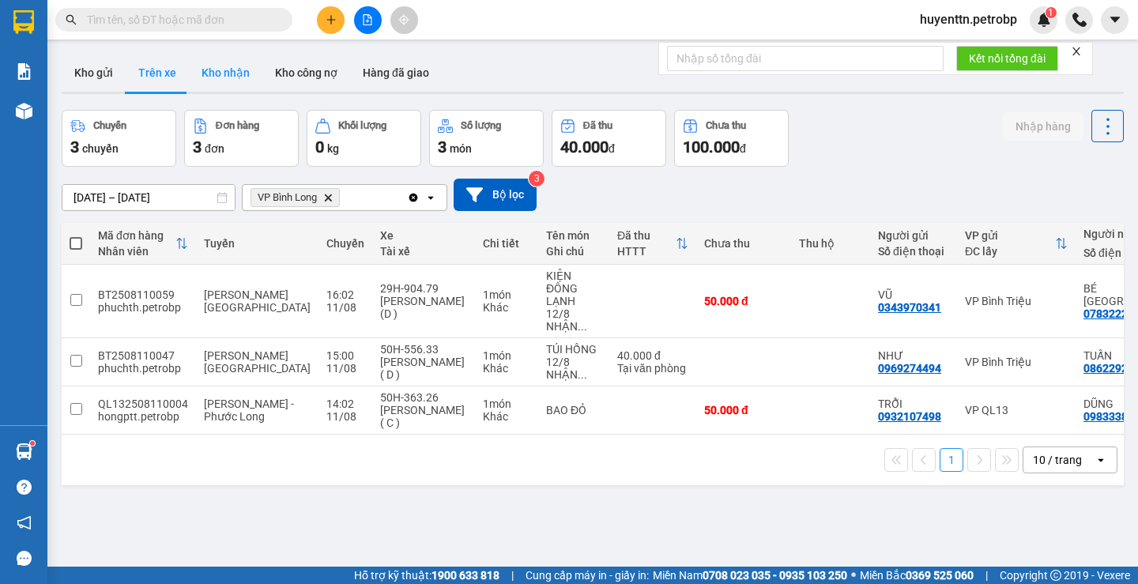
click at [225, 71] on button "Kho nhận" at bounding box center [225, 73] width 73 height 38
type input "[DATE] – [DATE]"
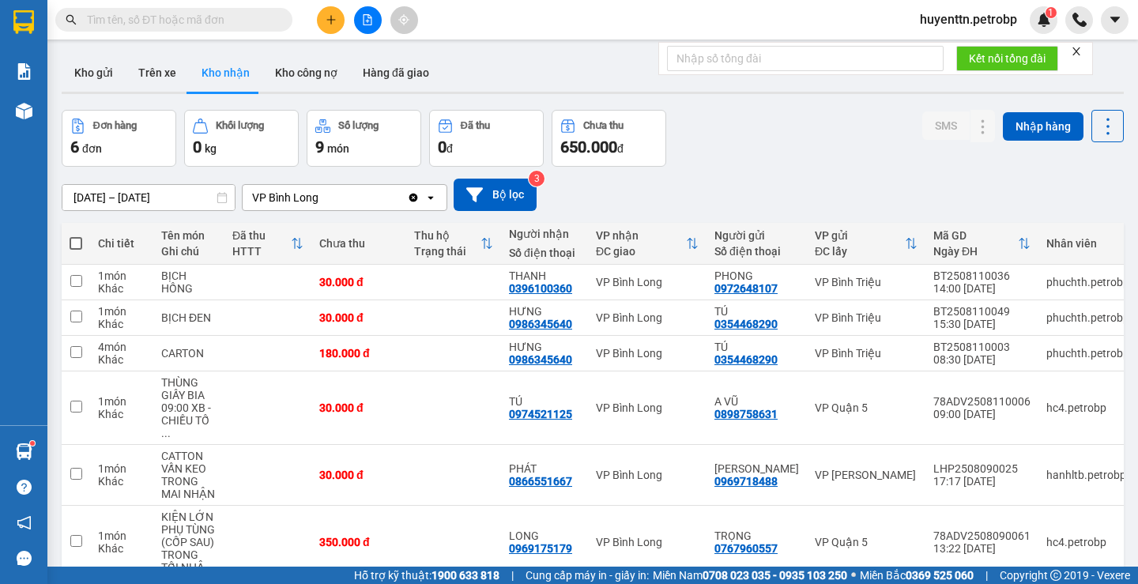
scroll to position [73, 0]
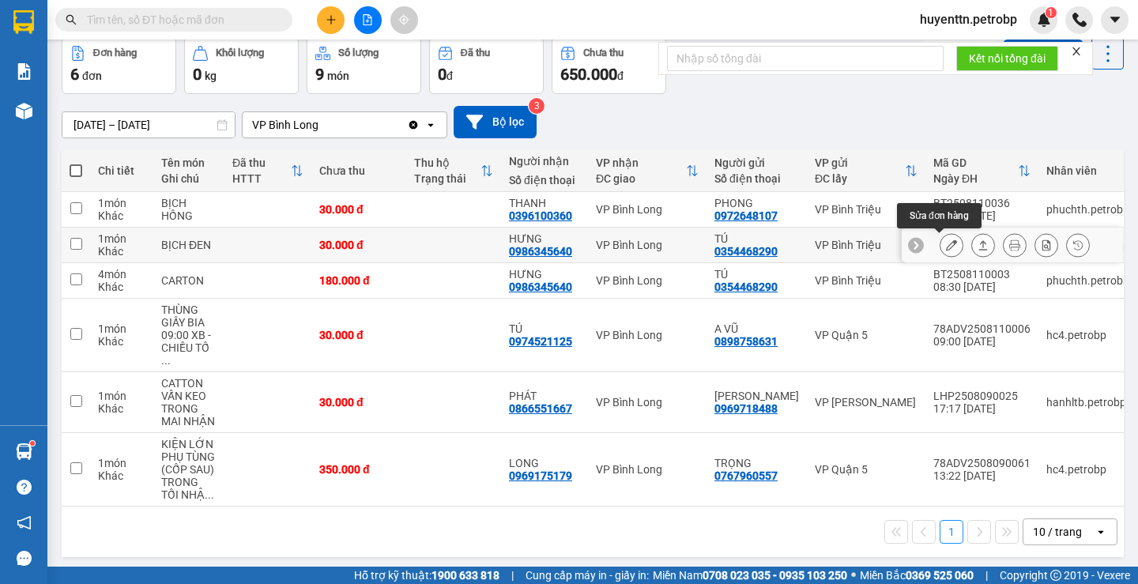
click at [946, 250] on icon at bounding box center [951, 244] width 11 height 11
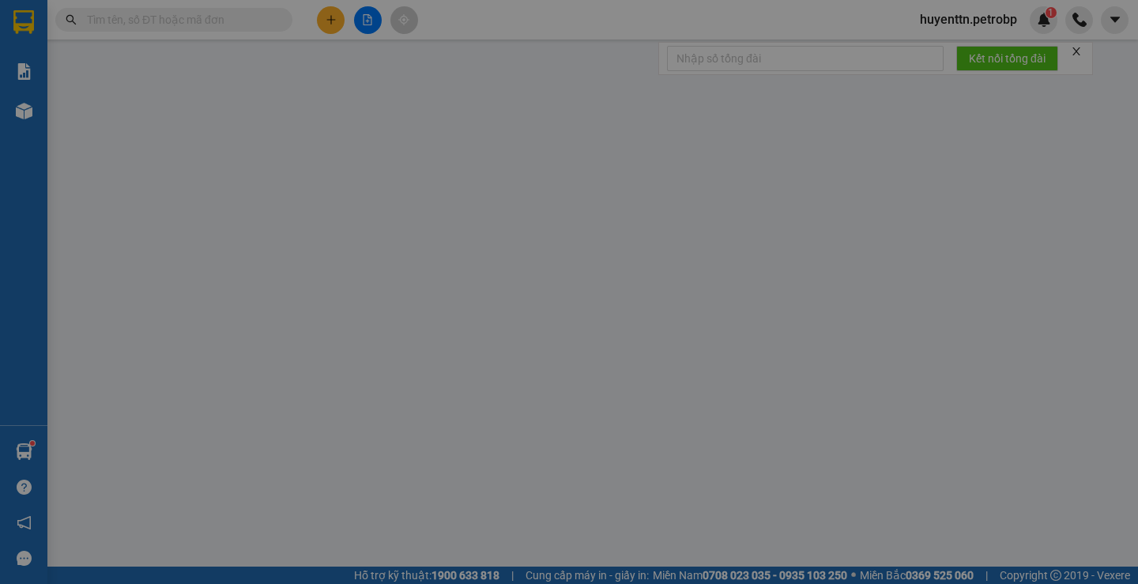
type input "0354468290"
type input "TÚ"
type input "0986345640"
type input "HƯNG"
type input "30.000"
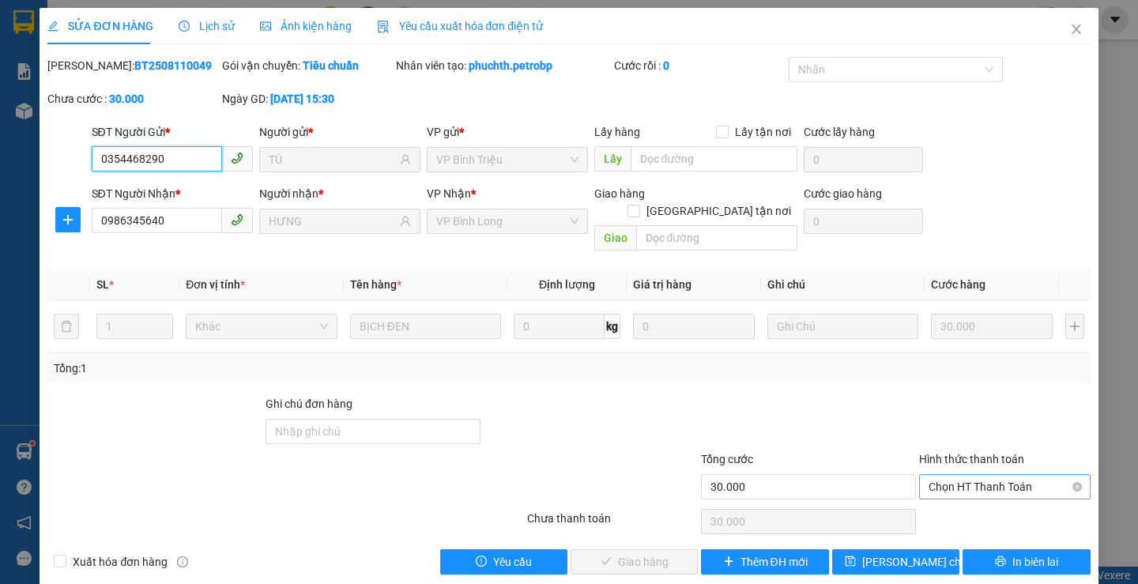
click at [954, 478] on span "Chọn HT Thanh Toán" at bounding box center [1004, 487] width 152 height 24
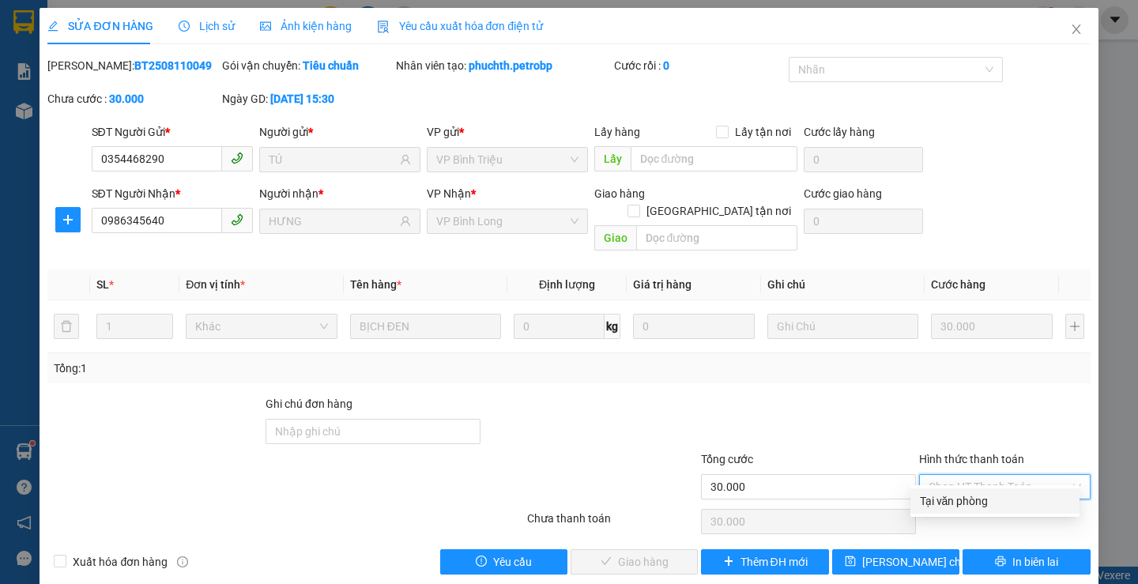
click at [943, 507] on div "Tại văn phòng" at bounding box center [995, 500] width 150 height 17
type input "0"
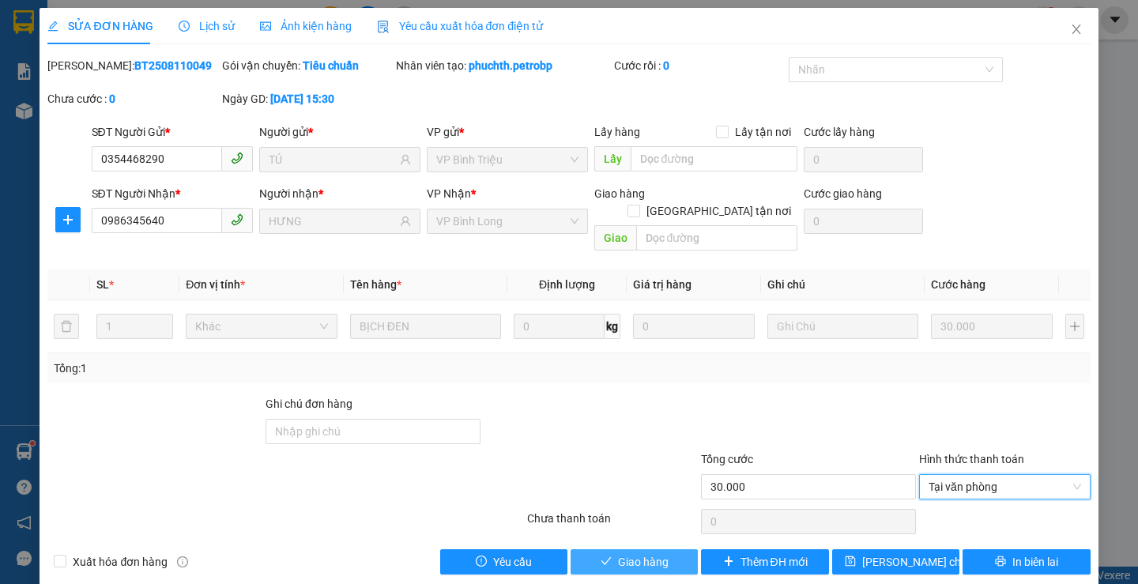
scroll to position [4, 0]
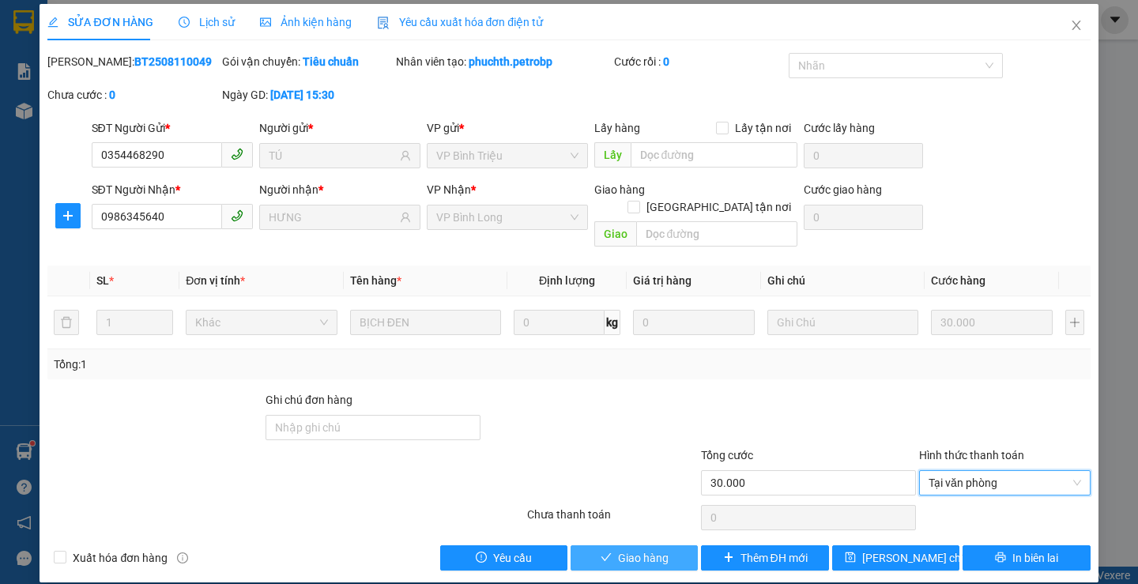
click at [638, 549] on span "Giao hàng" at bounding box center [643, 557] width 51 height 17
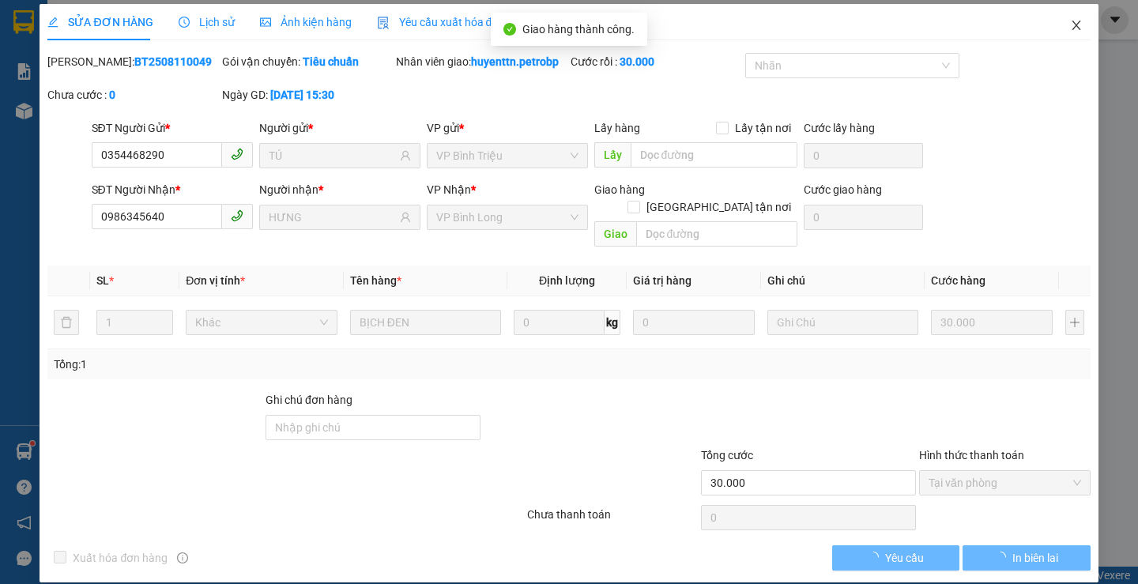
click at [1070, 21] on icon "close" at bounding box center [1076, 25] width 13 height 13
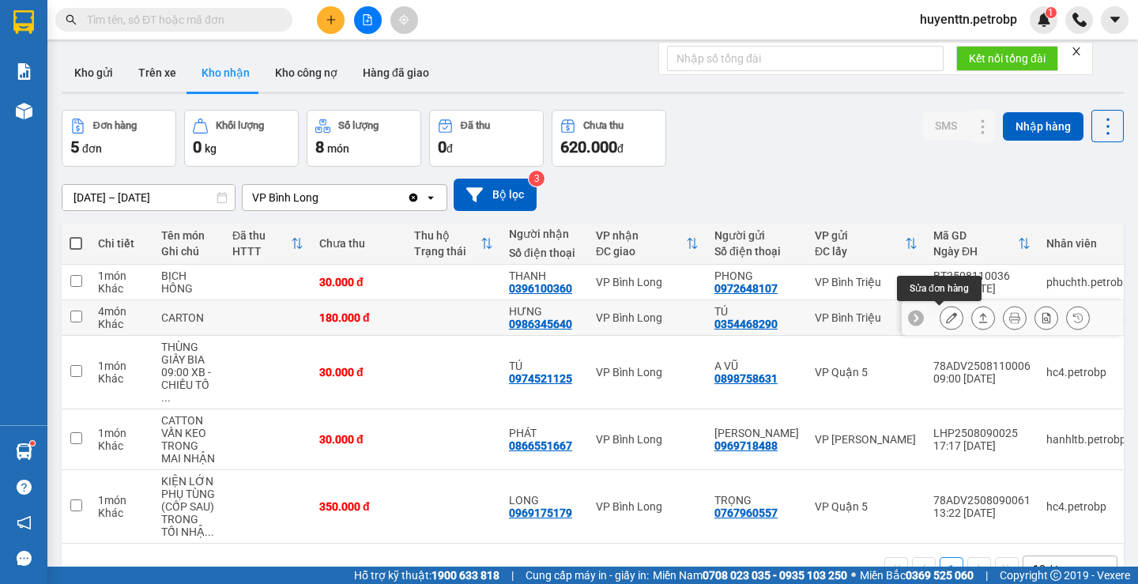
click at [946, 323] on icon at bounding box center [951, 317] width 11 height 11
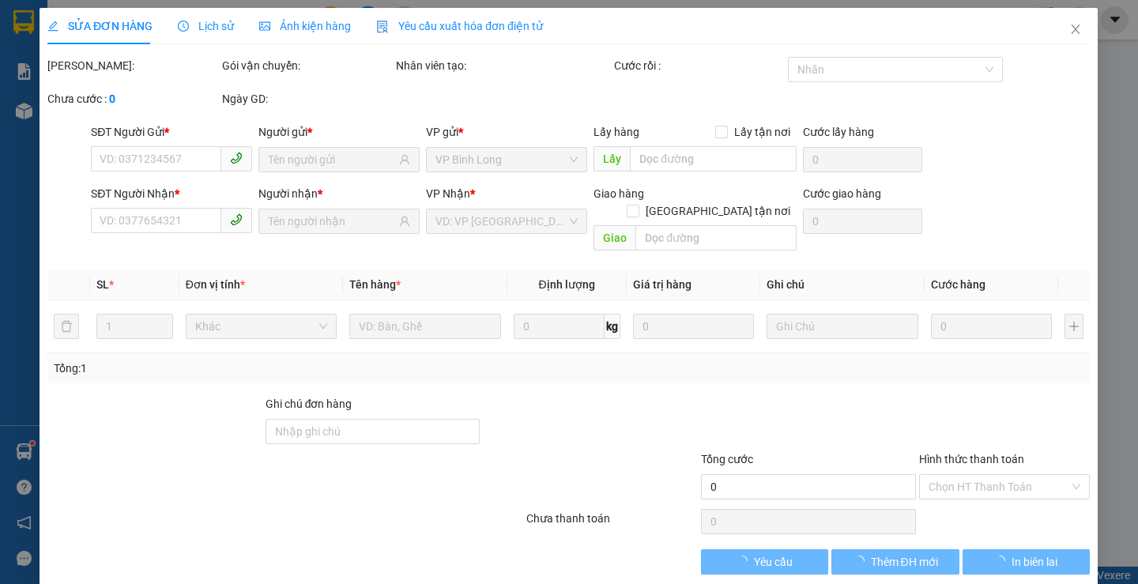
type input "0354468290"
type input "TÚ"
type input "0986345640"
type input "HƯNG"
type input "180.000"
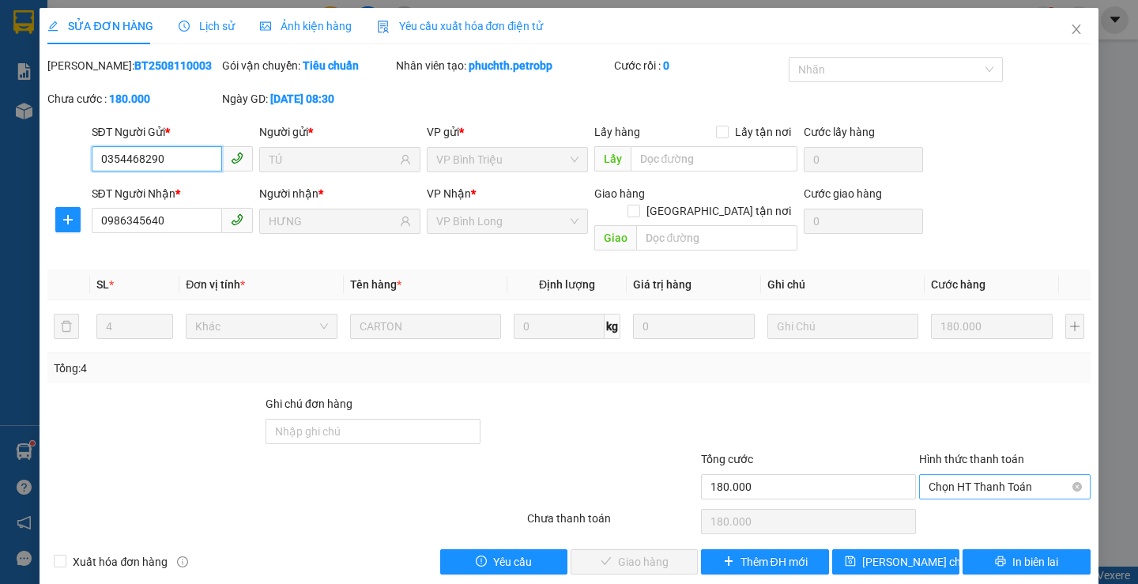
click at [960, 476] on span "Chọn HT Thanh Toán" at bounding box center [1004, 487] width 152 height 24
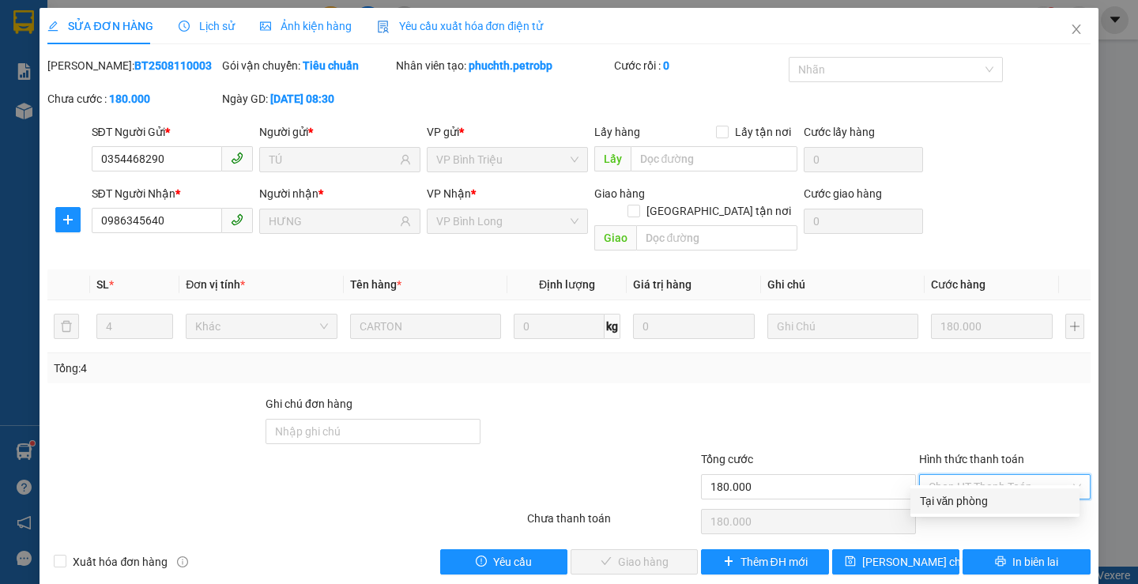
click at [949, 499] on div "Tại văn phòng" at bounding box center [995, 500] width 150 height 17
type input "0"
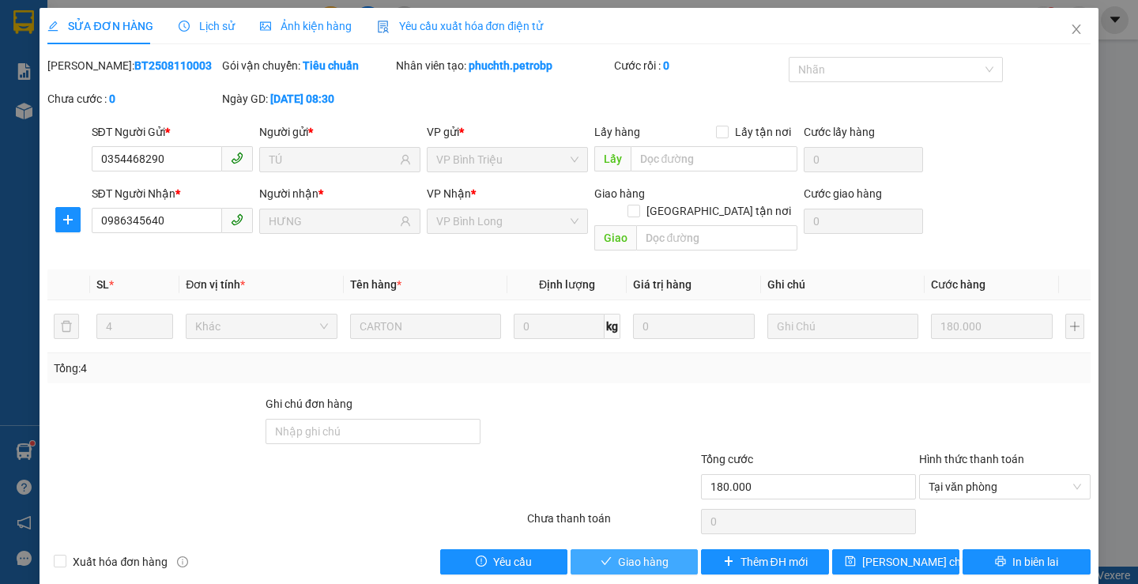
click at [602, 555] on icon "check" at bounding box center [605, 560] width 11 height 11
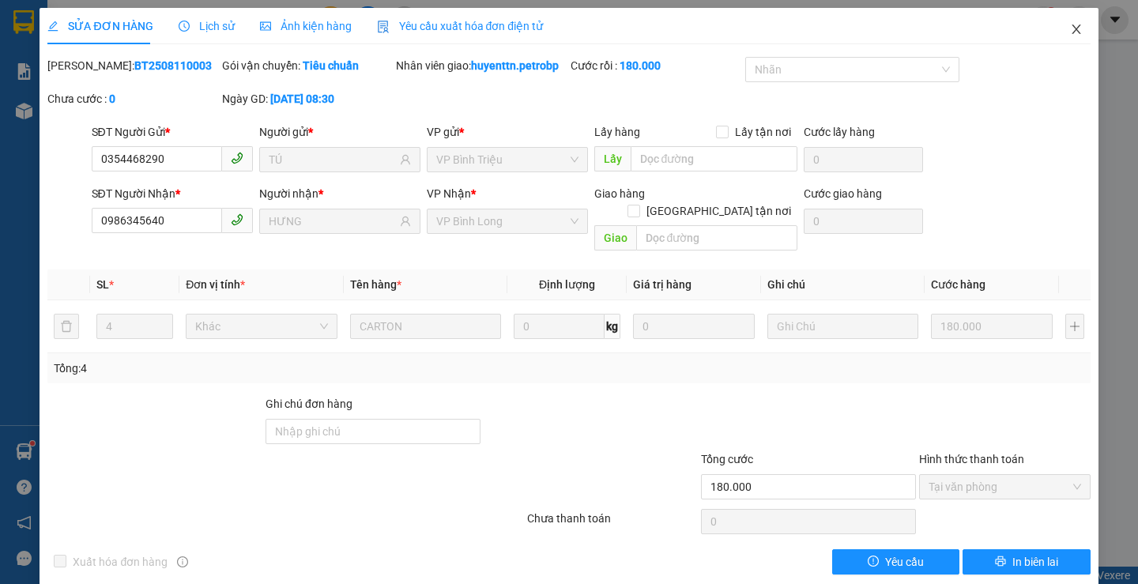
click at [1070, 30] on icon "close" at bounding box center [1076, 29] width 13 height 13
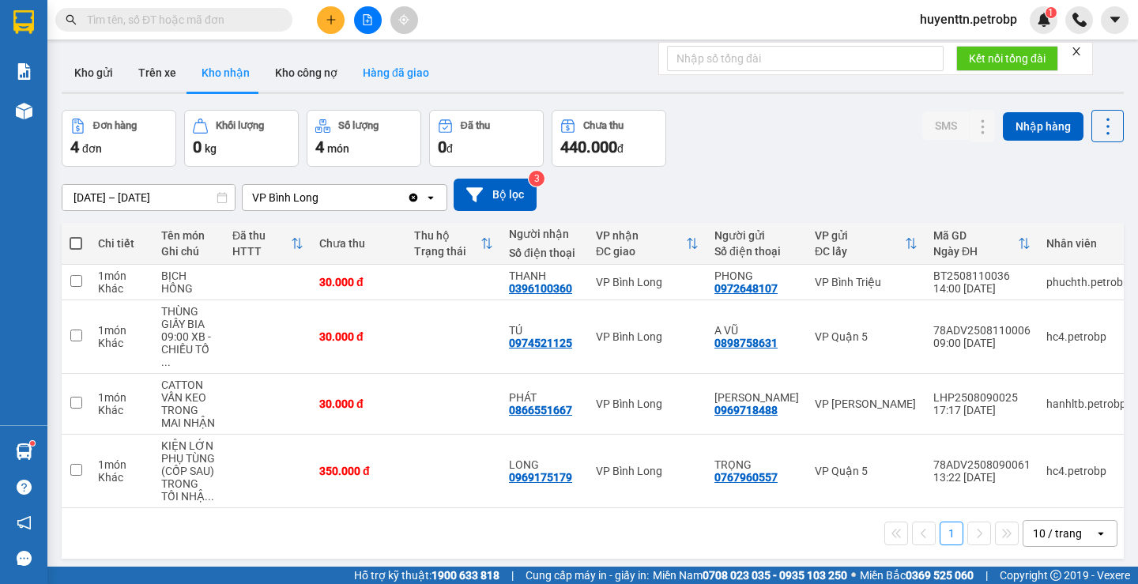
click at [397, 77] on button "Hàng đã giao" at bounding box center [396, 73] width 92 height 38
